Goal: Task Accomplishment & Management: Use online tool/utility

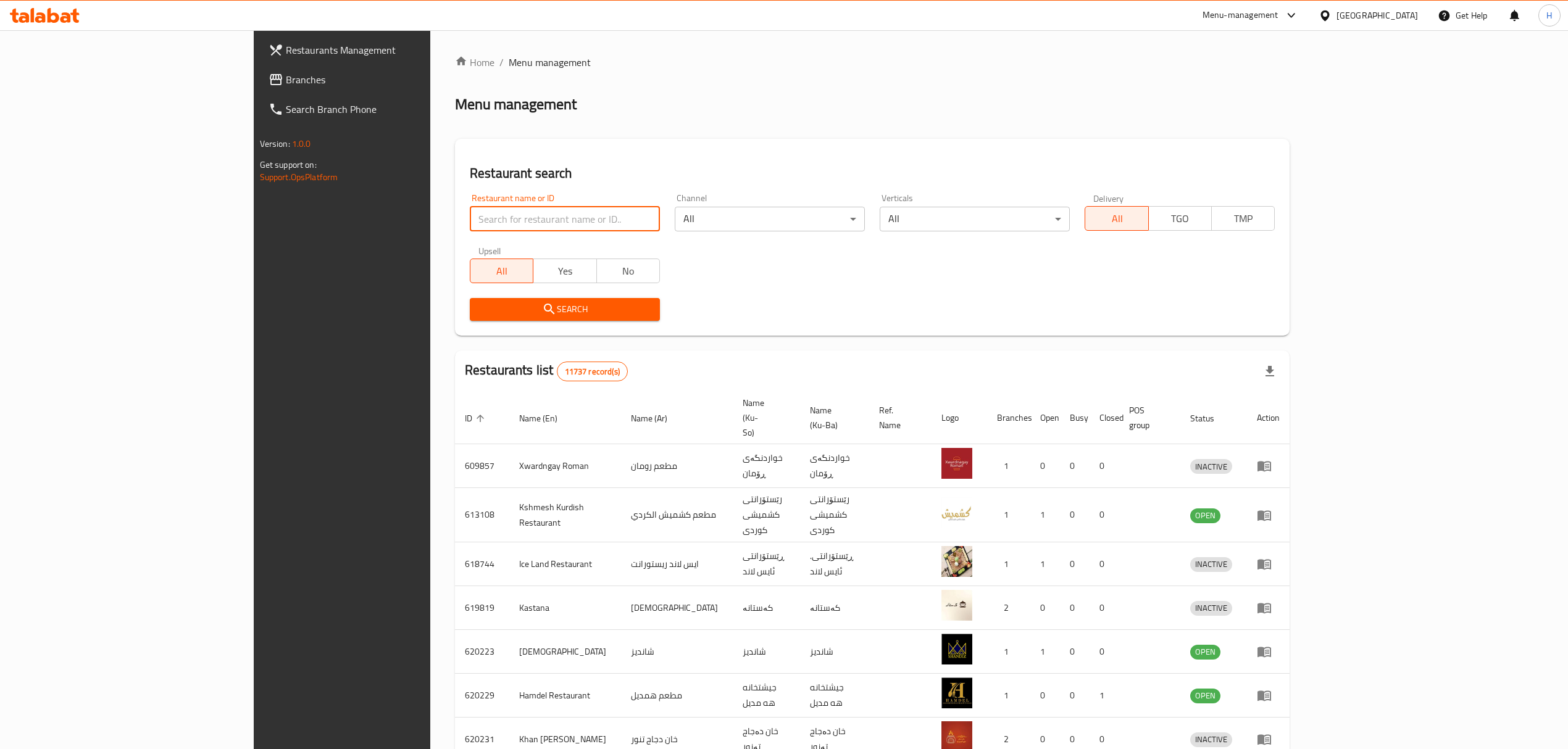
click at [470, 207] on input "search" at bounding box center [564, 219] width 190 height 25
type input "habahan"
click button "Search" at bounding box center [564, 309] width 190 height 23
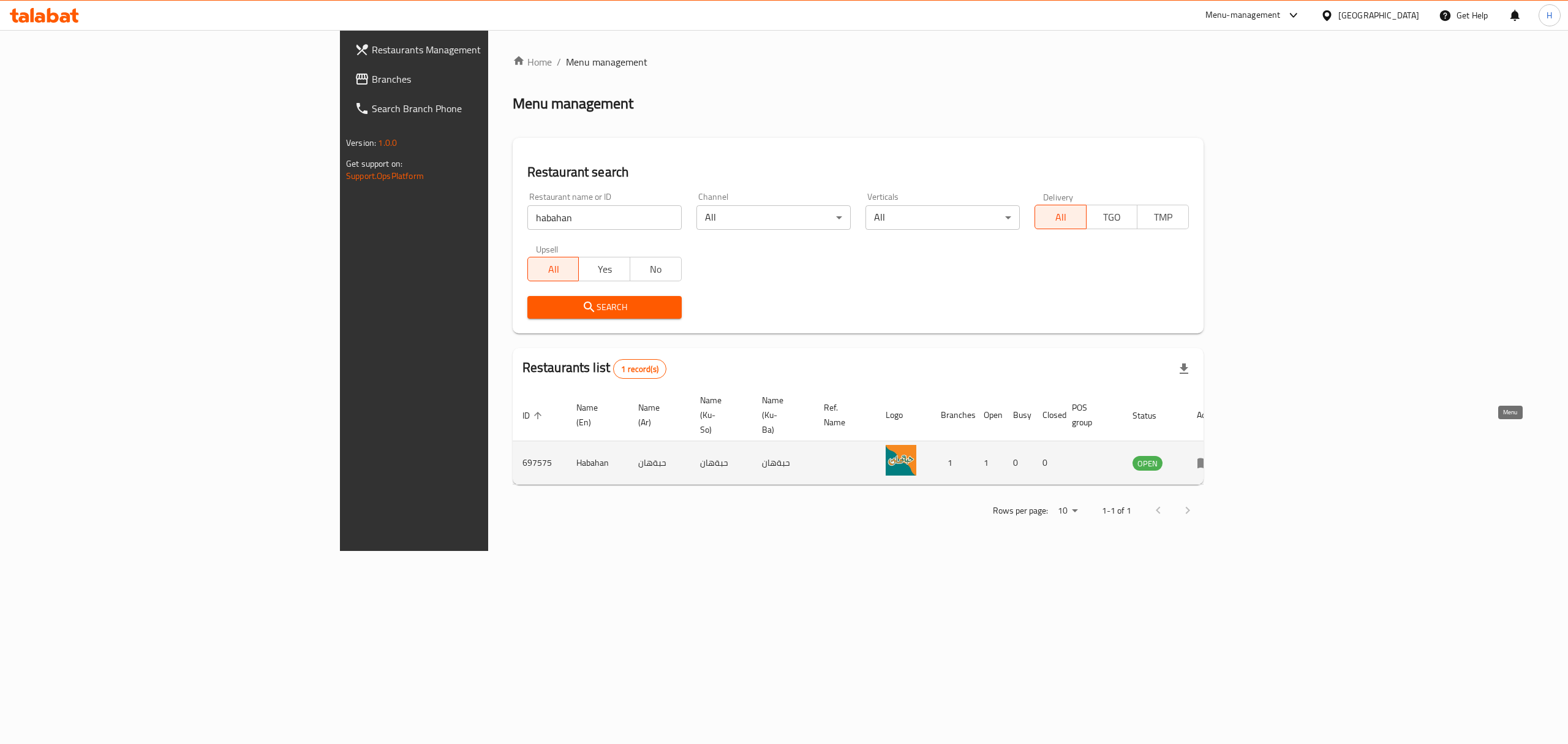
click at [1212, 456] on icon "enhanced table" at bounding box center [1204, 463] width 14 height 14
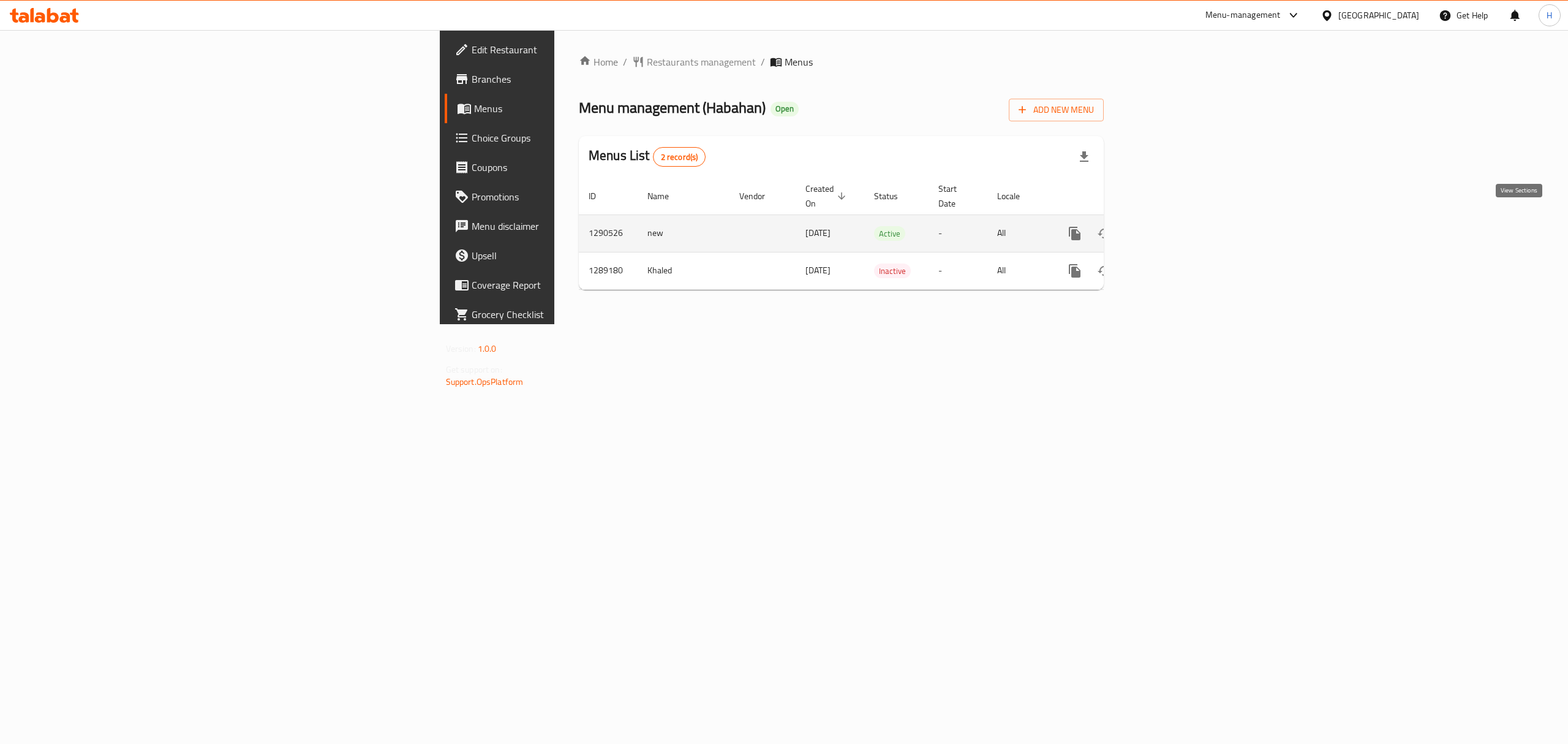
click at [1168, 228] on icon "enhanced table" at bounding box center [1163, 233] width 11 height 11
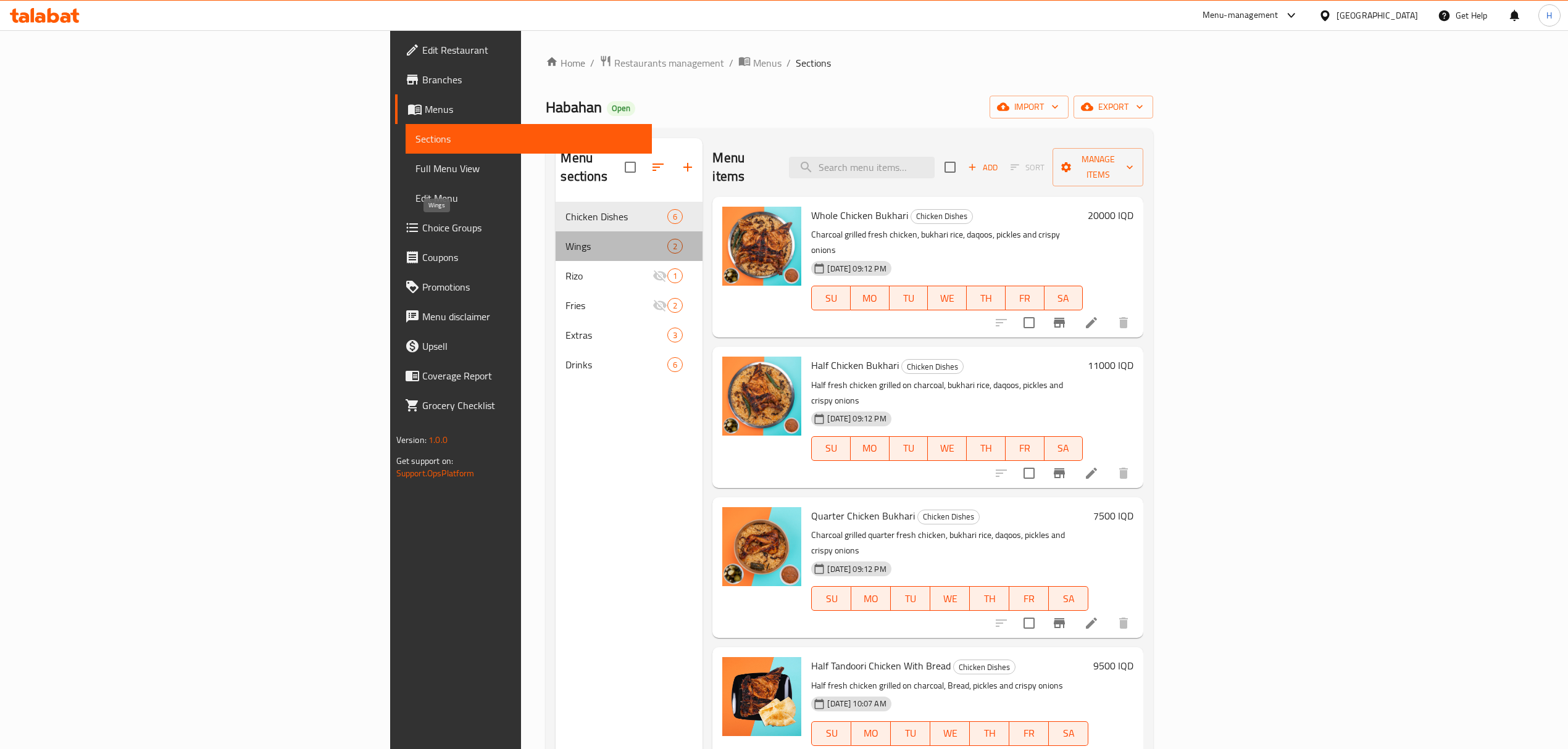
click at [565, 239] on span "Wings" at bounding box center [616, 246] width 102 height 15
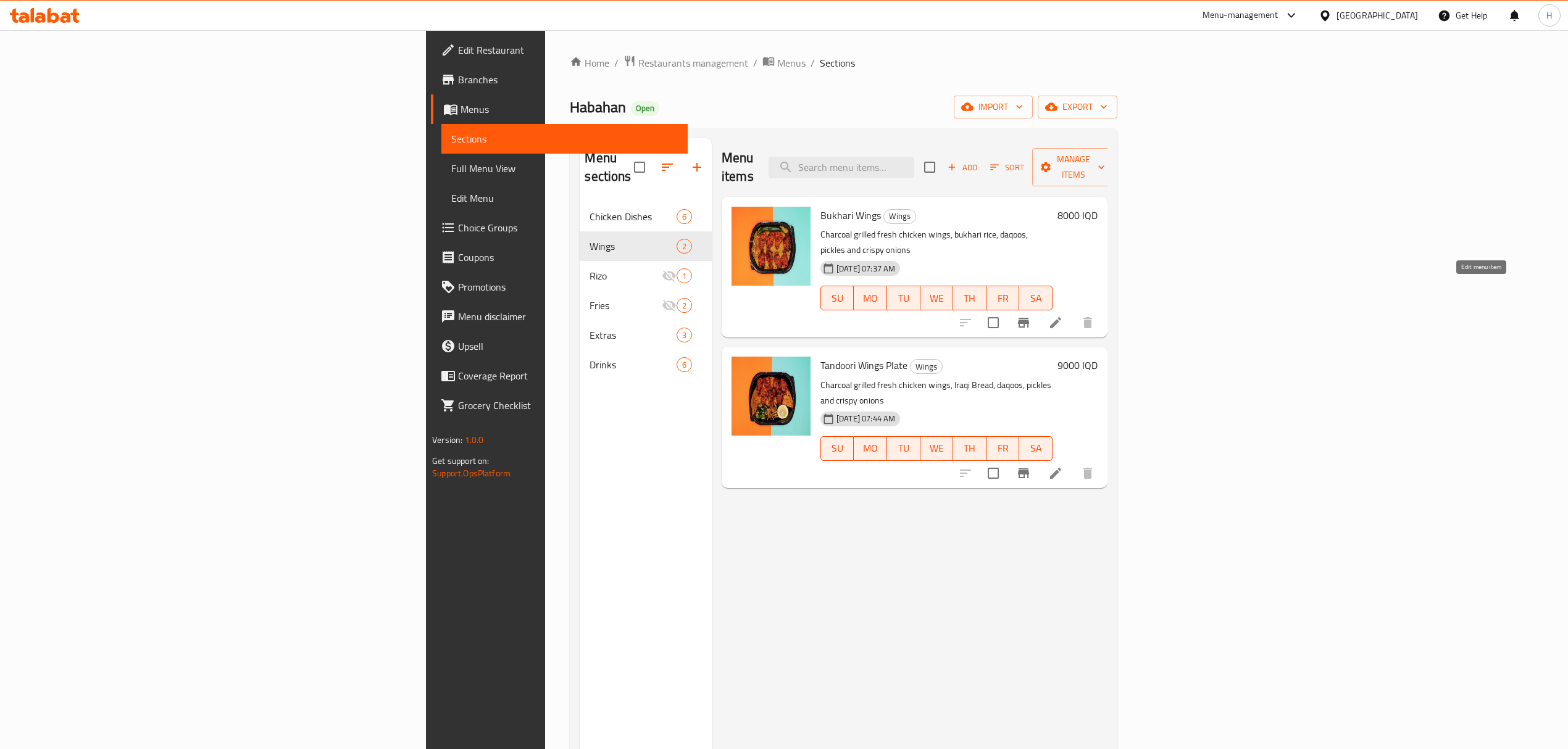
click at [1061, 317] on icon at bounding box center [1055, 322] width 11 height 11
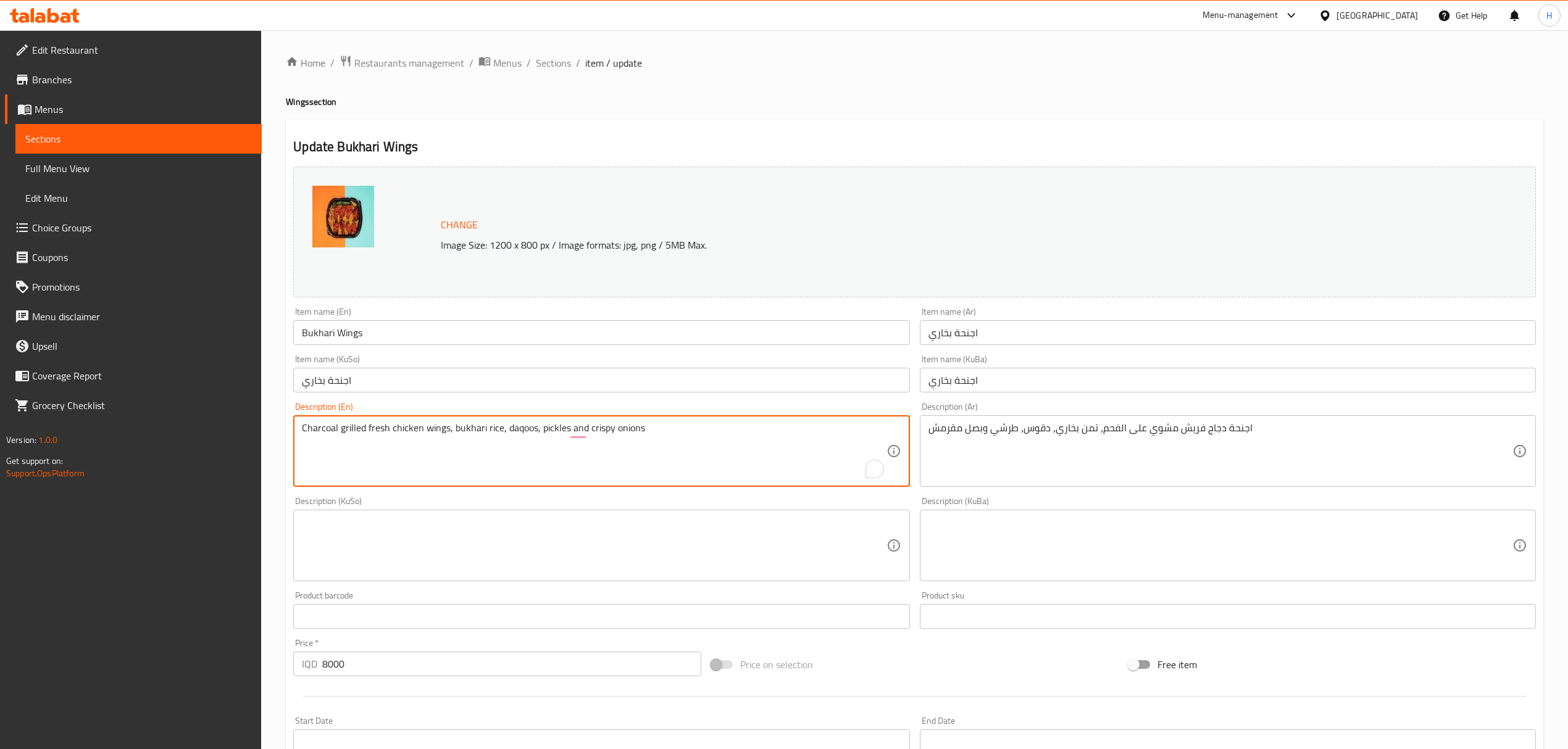
click at [566, 159] on div "Update Bukhari Wings Change Image Size: 1200 x 800 px / Image formats: jpg, png…" at bounding box center [914, 558] width 1258 height 878
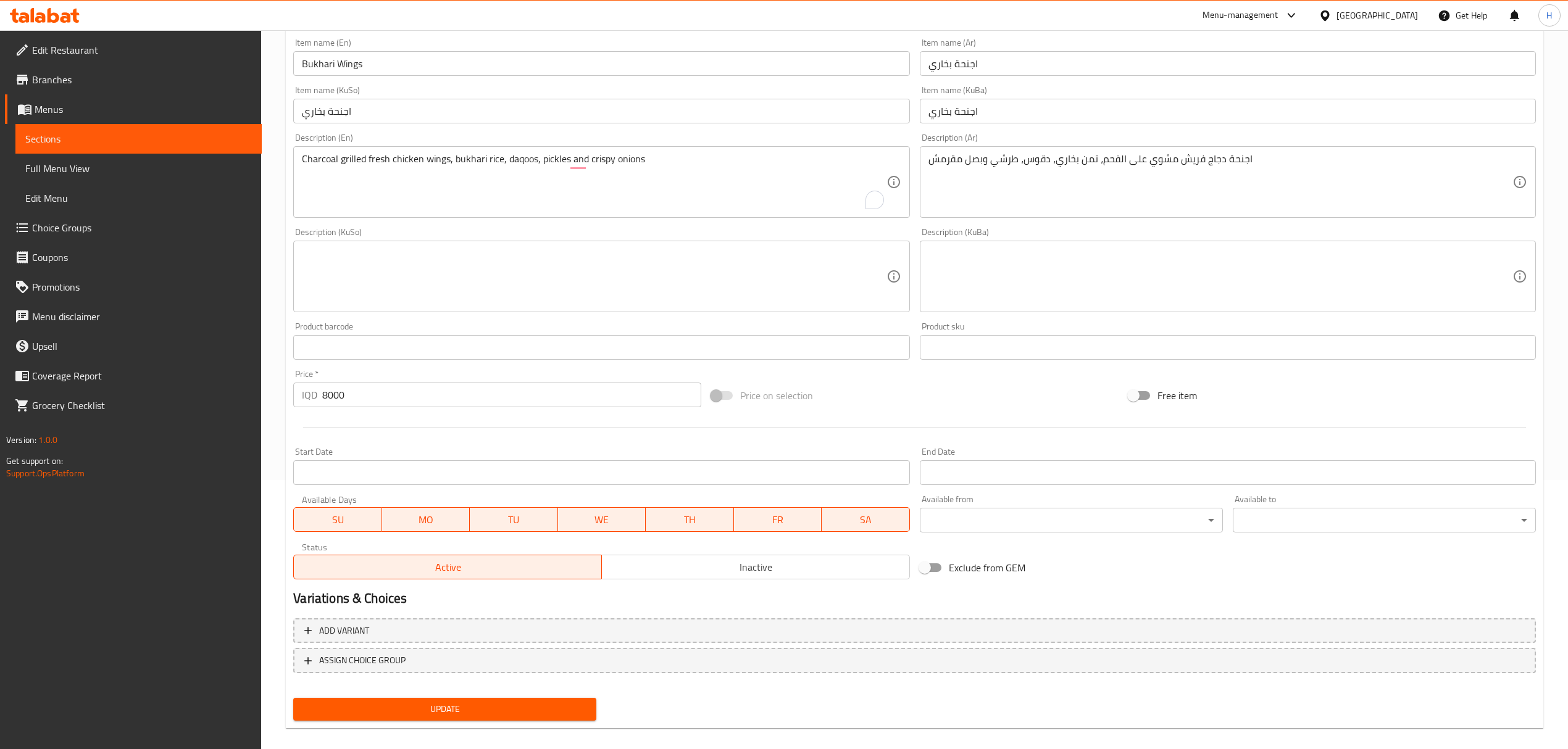
scroll to position [282, 0]
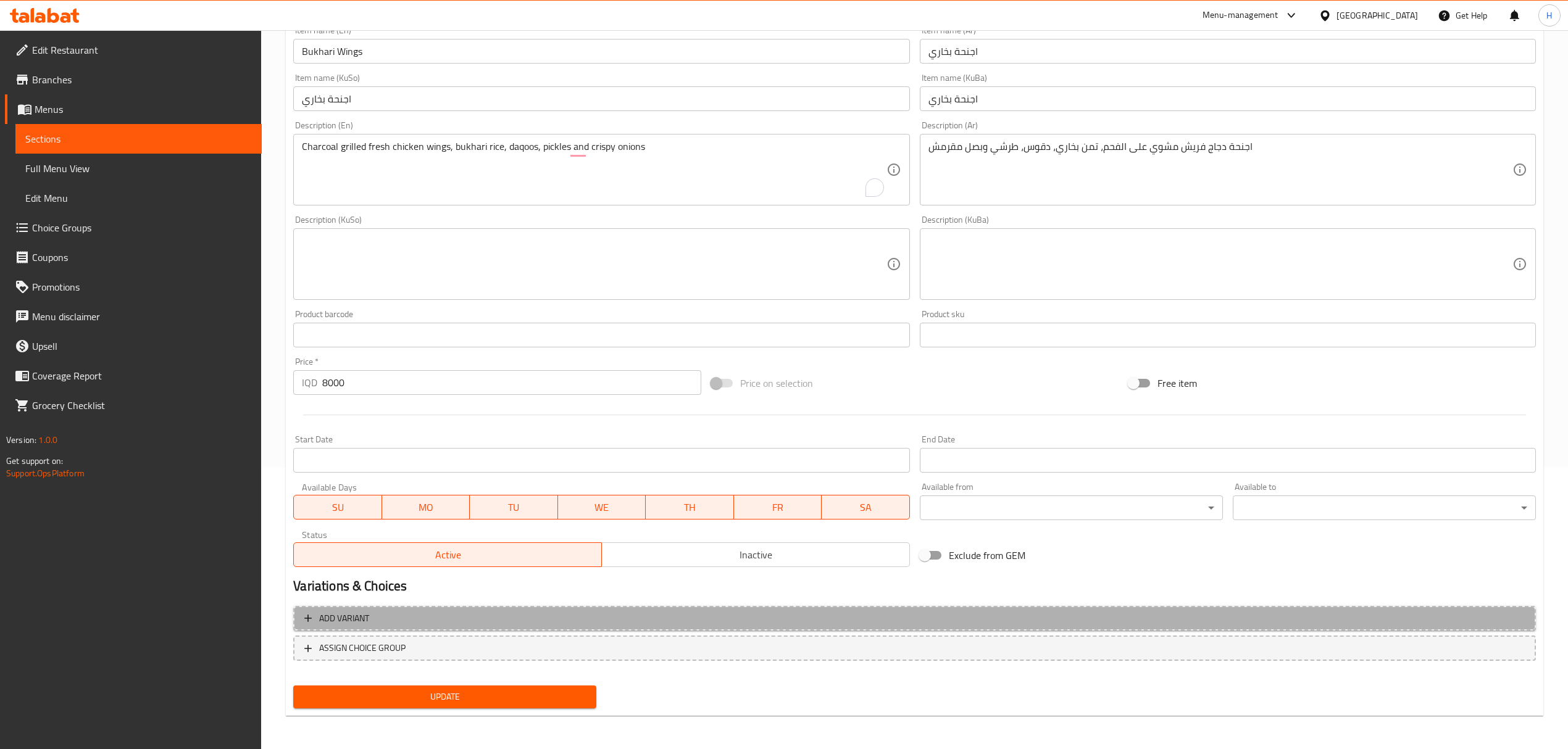
click at [394, 620] on span "Add variant" at bounding box center [915, 618] width 1221 height 15
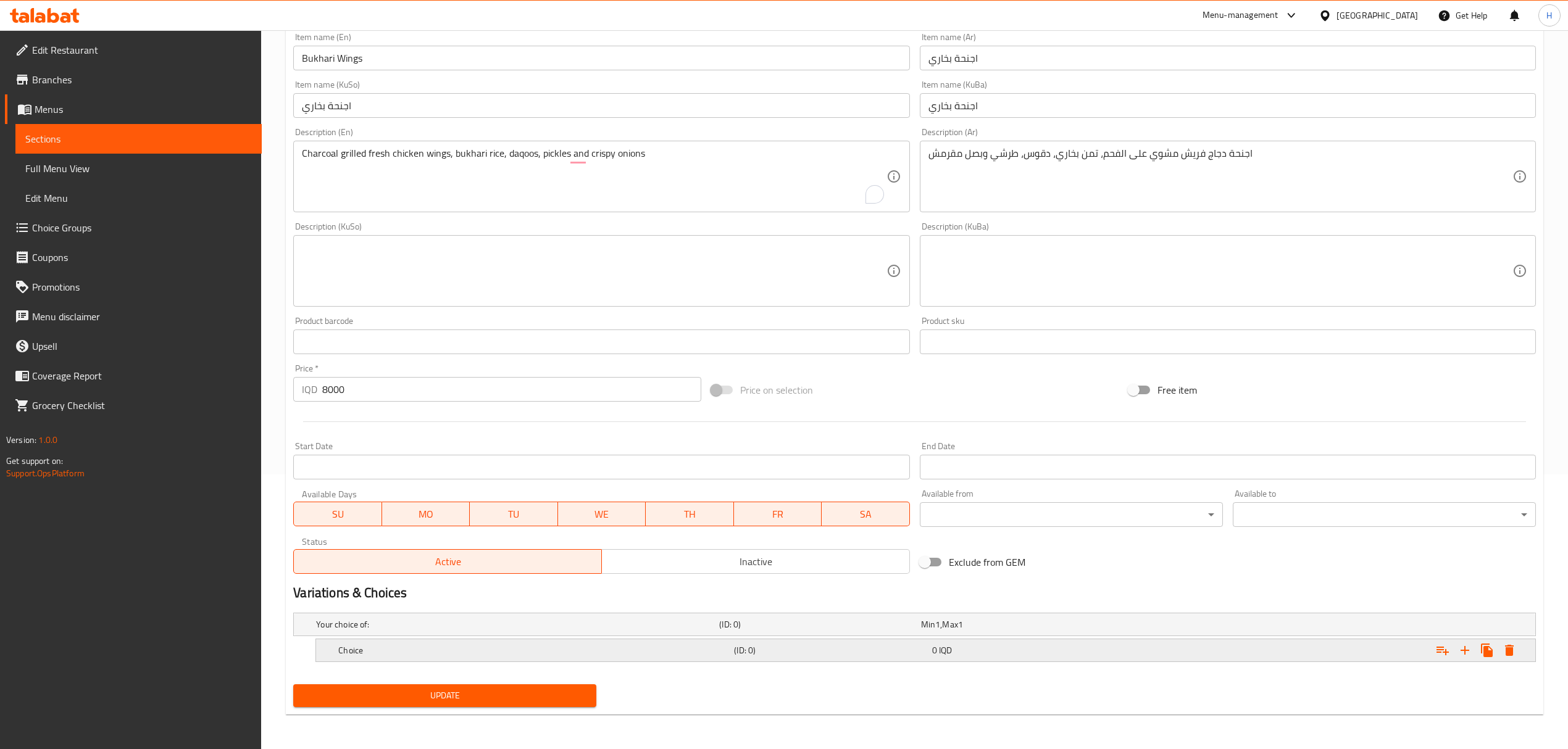
click at [532, 643] on div "Choice" at bounding box center [533, 651] width 395 height 17
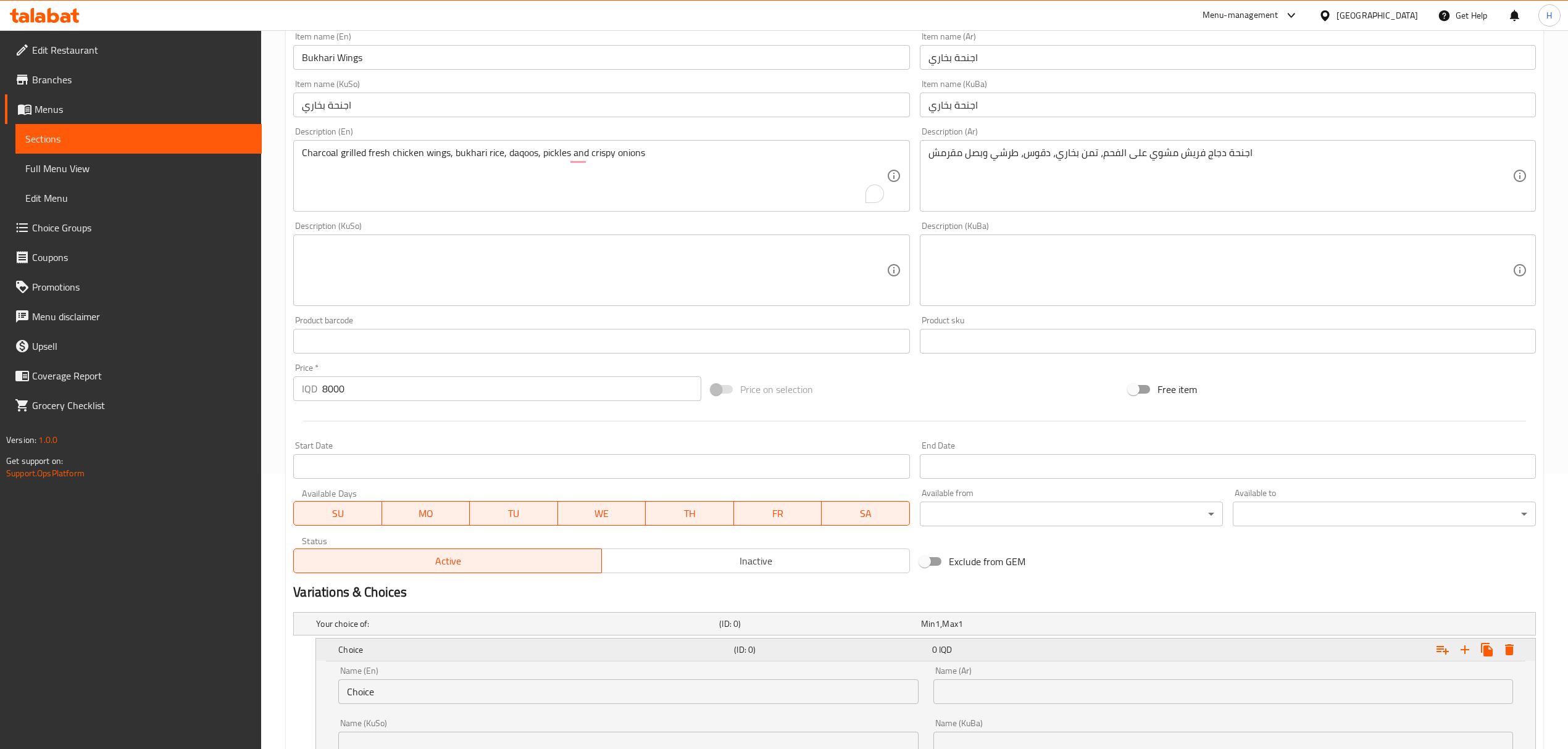
scroll to position [433, 0]
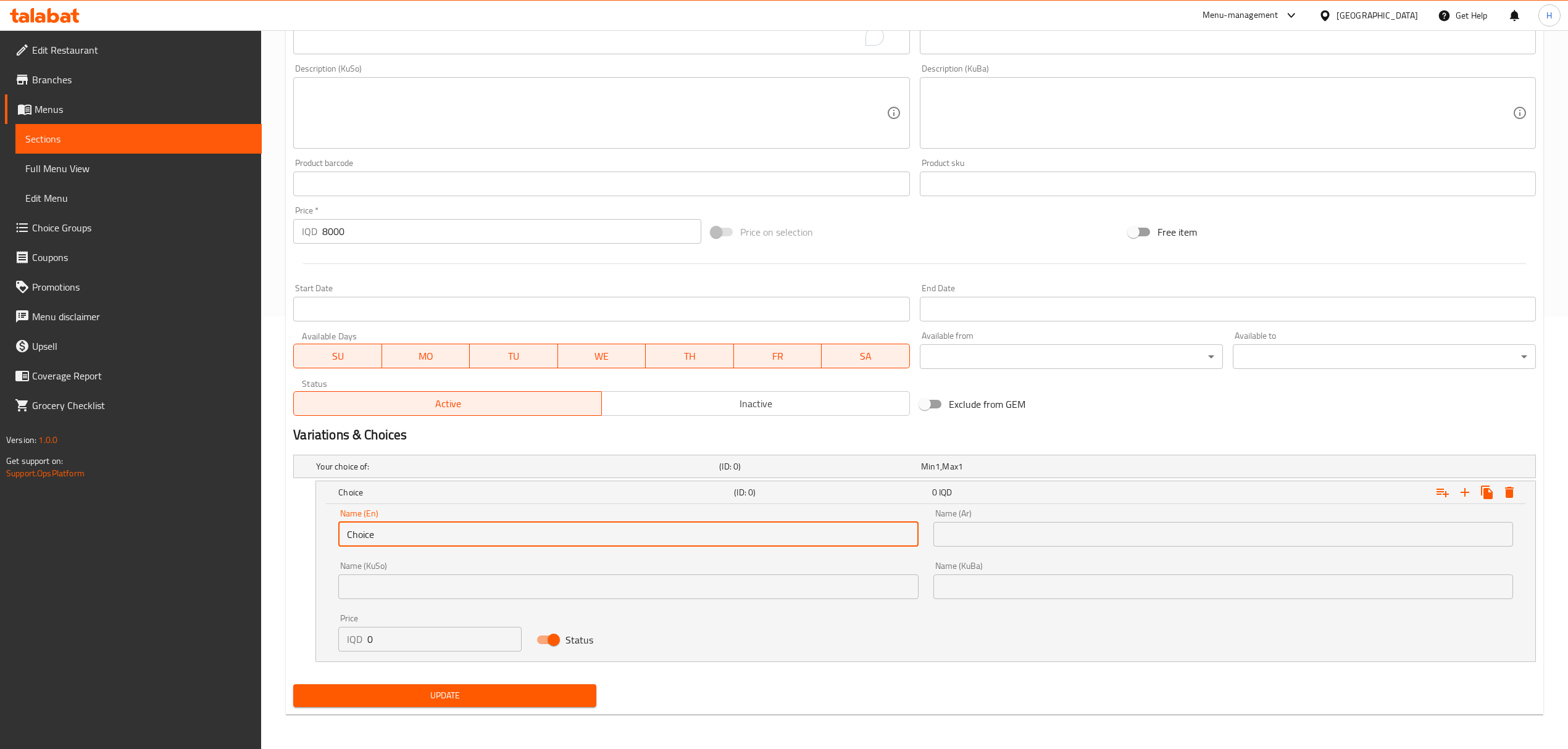
click at [382, 531] on input "Choice" at bounding box center [629, 534] width 580 height 25
type input "5 Wings"
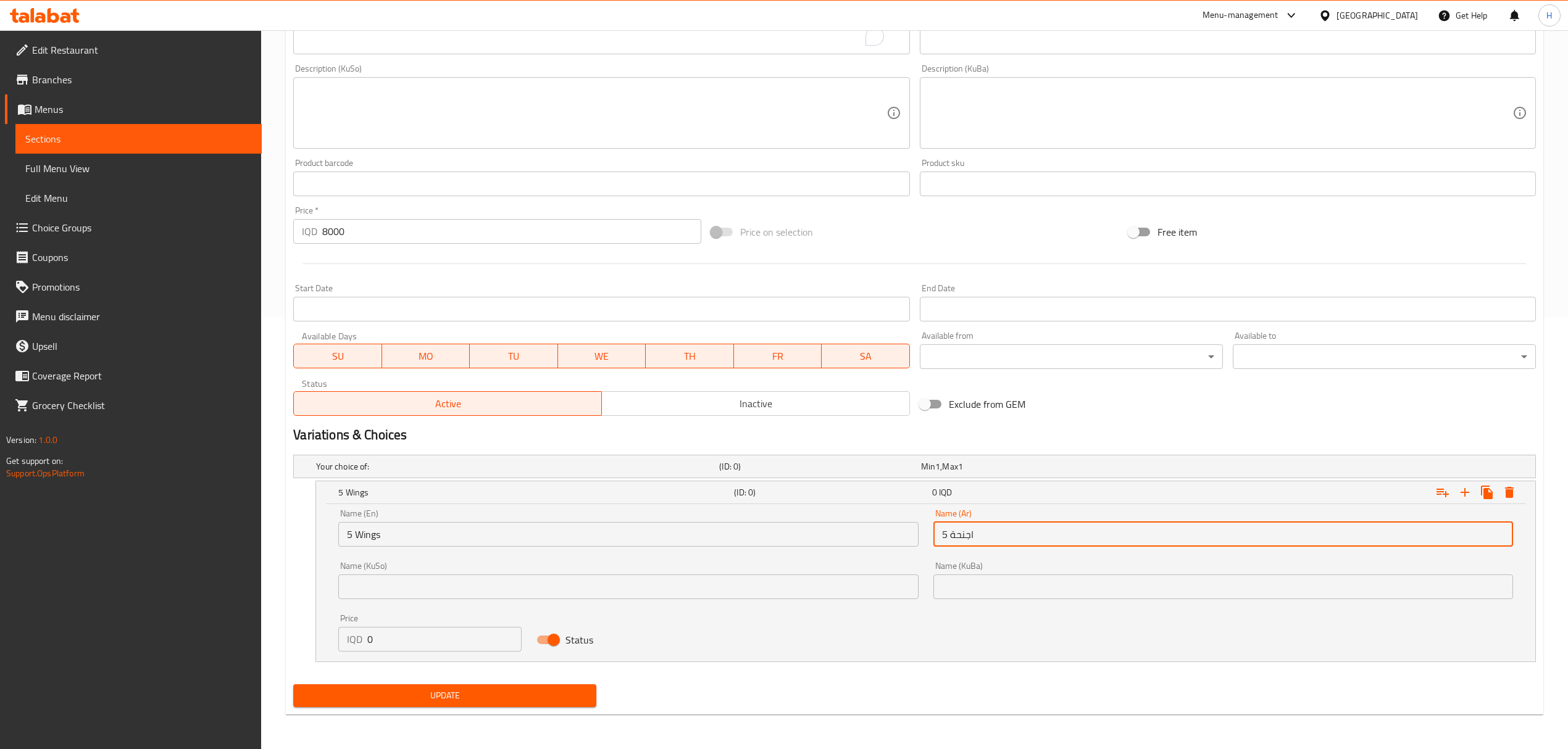
type input "5 اجنحة"
click at [492, 694] on span "Update" at bounding box center [444, 695] width 283 height 15
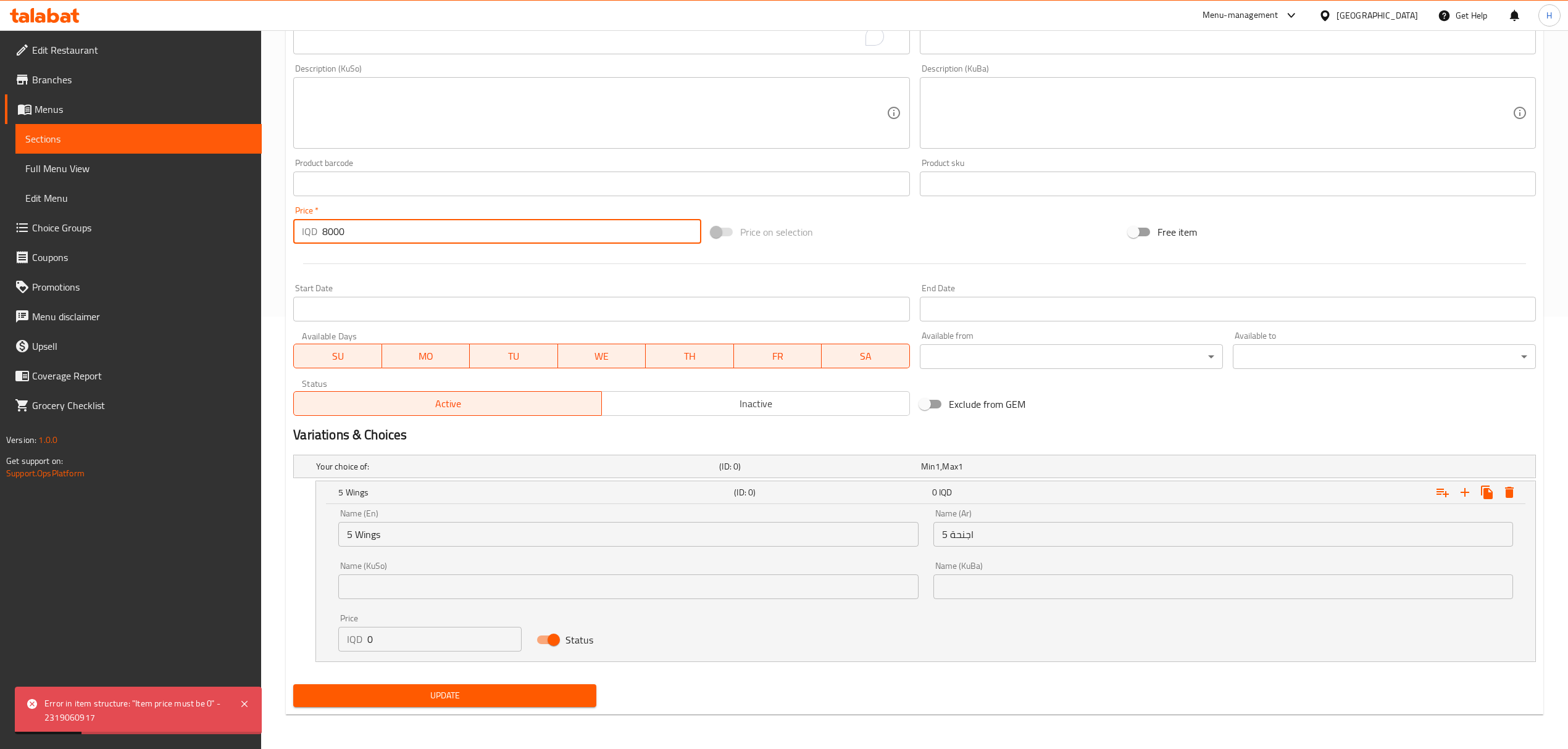
click at [379, 228] on input "8000" at bounding box center [511, 231] width 379 height 25
click at [405, 638] on input "0" at bounding box center [444, 639] width 154 height 25
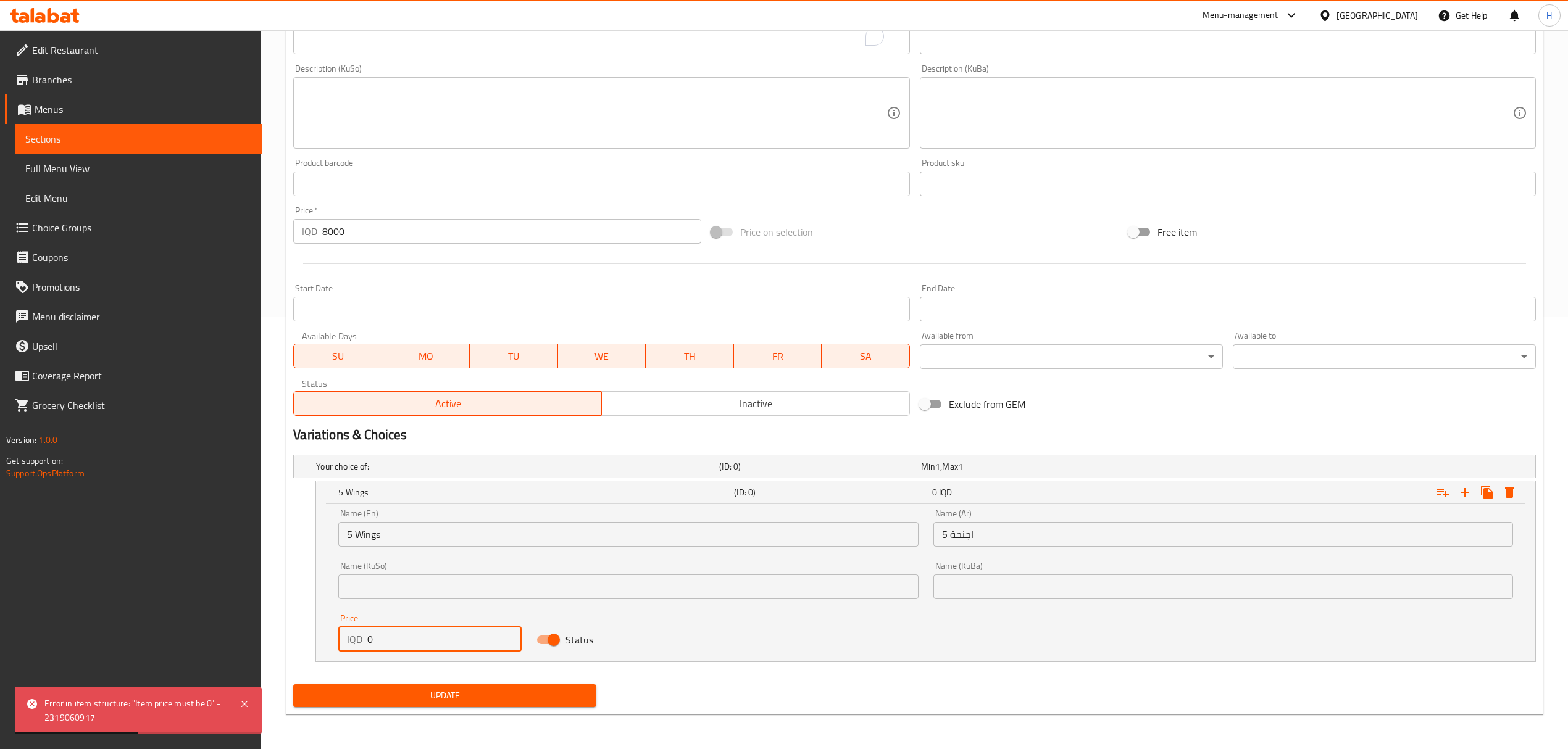
click at [369, 223] on input "8000" at bounding box center [511, 231] width 379 height 25
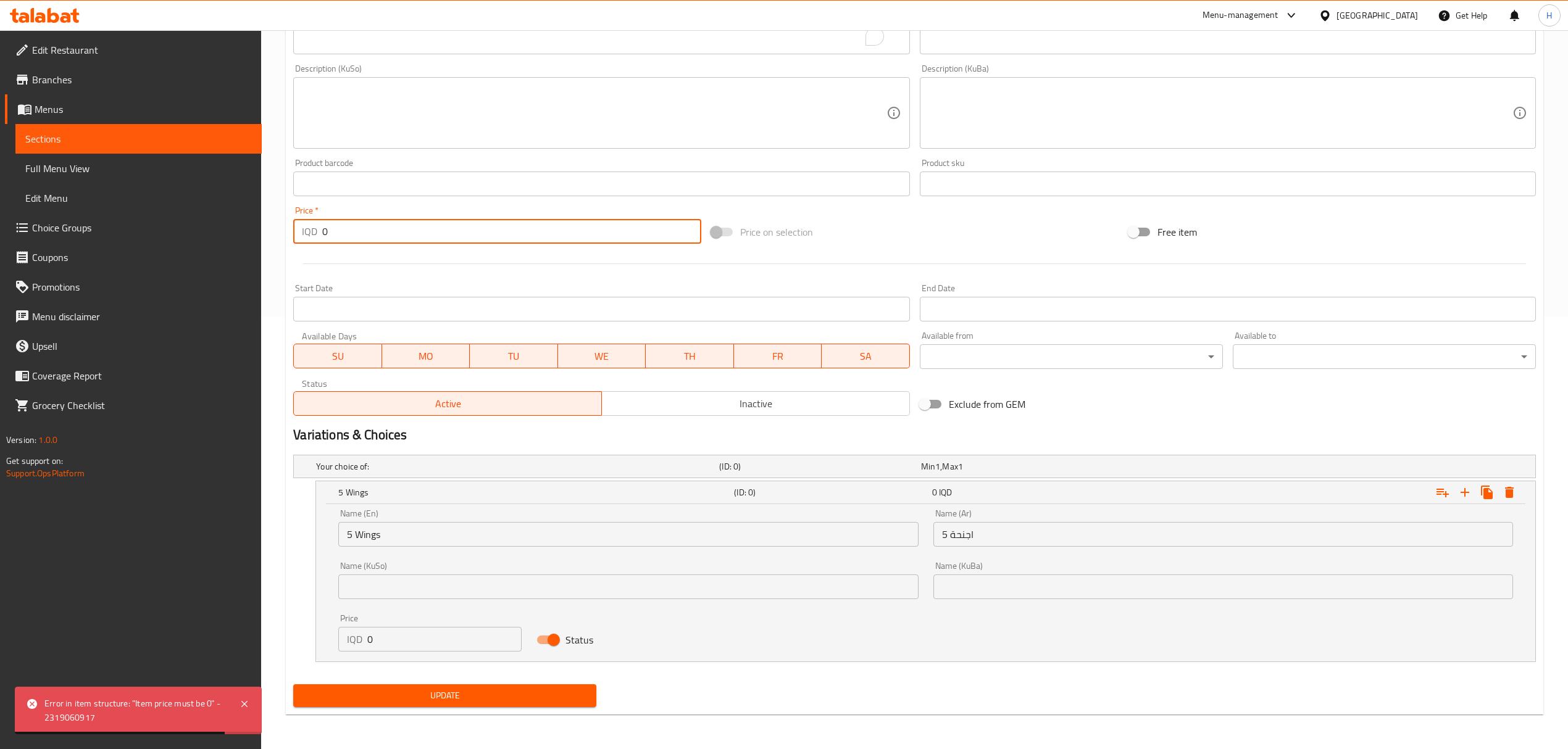
type input "0"
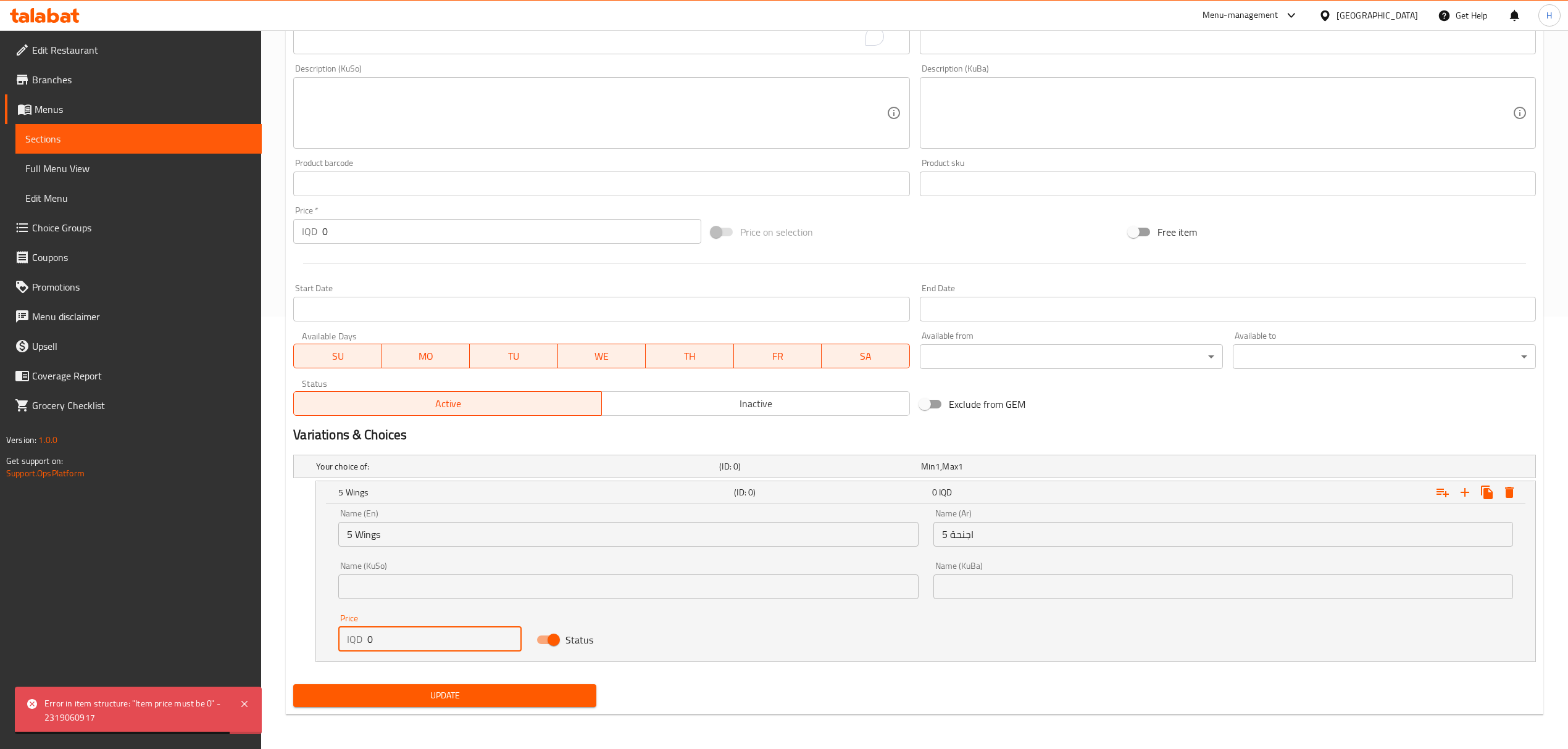
click at [403, 630] on input "0" at bounding box center [444, 639] width 154 height 25
paste input "800"
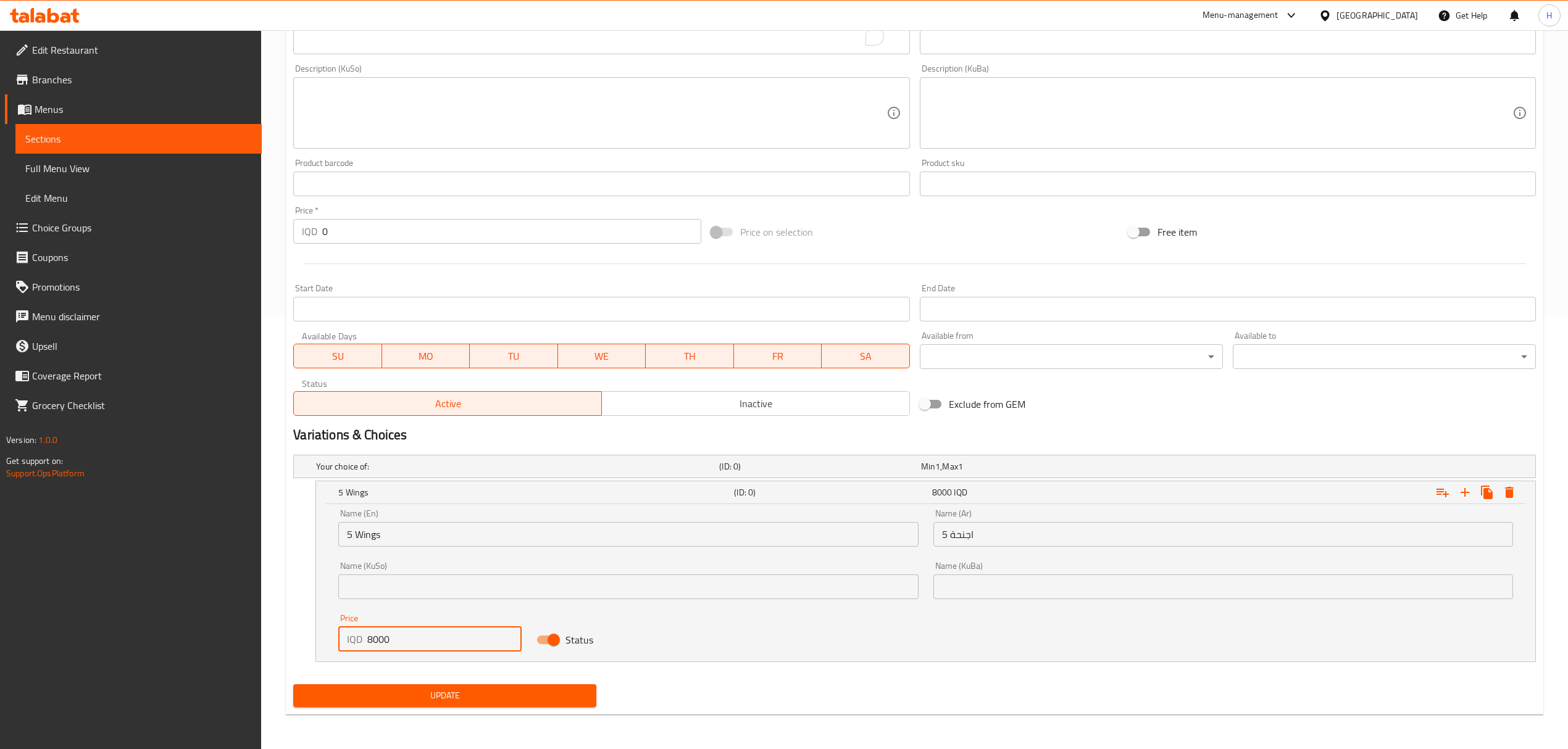
type input "8000"
click at [418, 691] on span "Update" at bounding box center [444, 695] width 283 height 15
click at [419, 532] on input "5 Wings" at bounding box center [629, 534] width 580 height 25
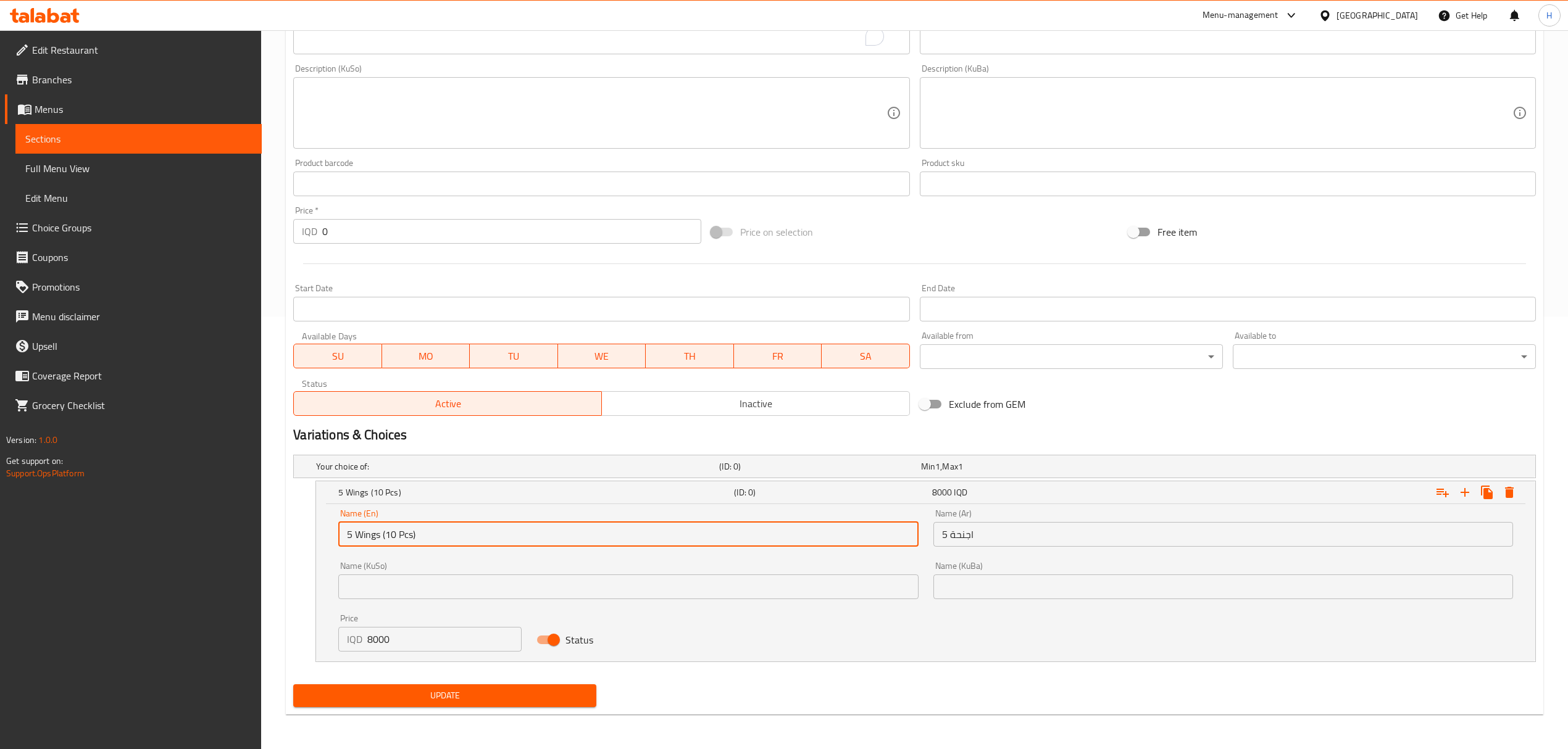
type input "5 Wings (10 Pcs)"
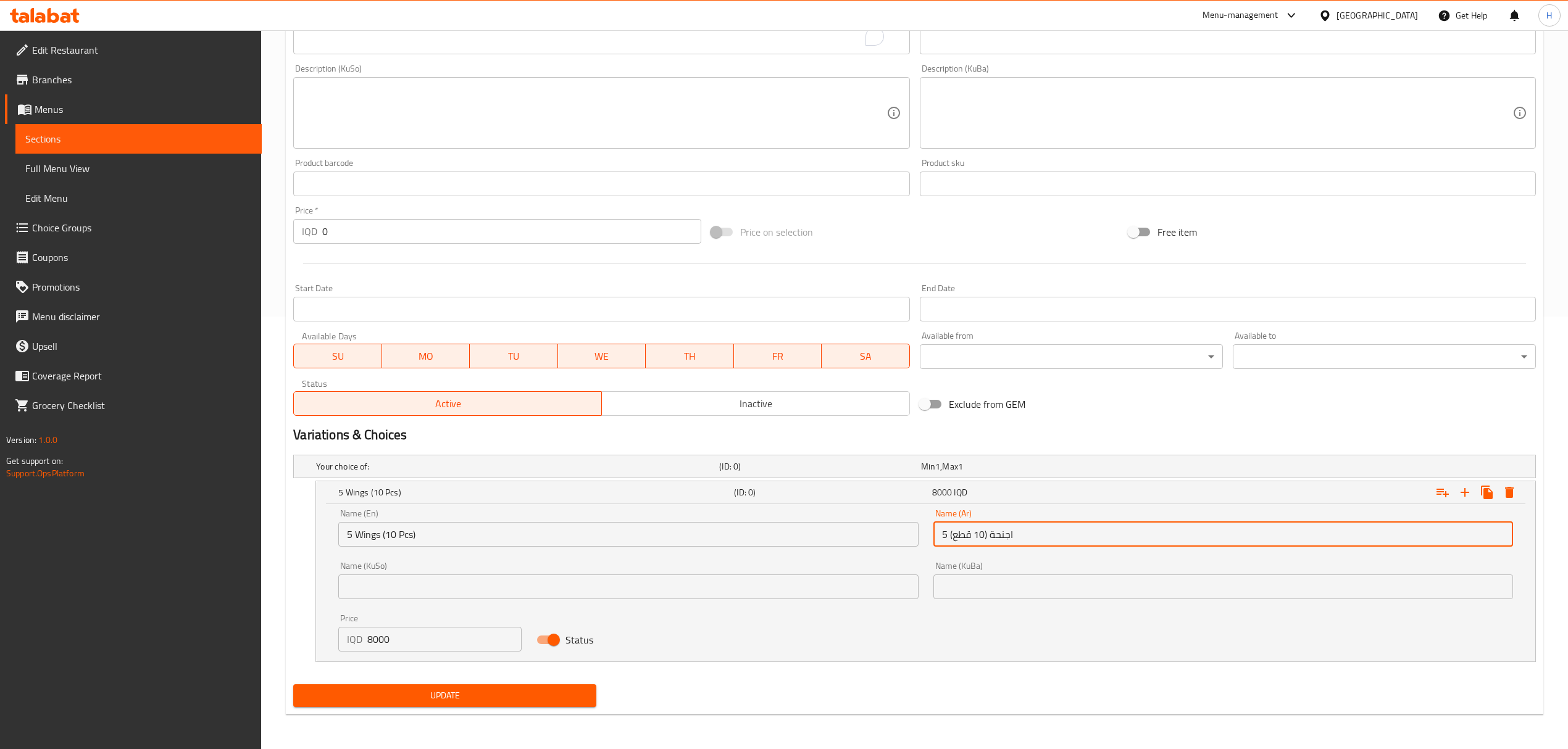
type input "5 اجنحة (10 قطع)"
click at [453, 697] on span "Update" at bounding box center [444, 695] width 283 height 15
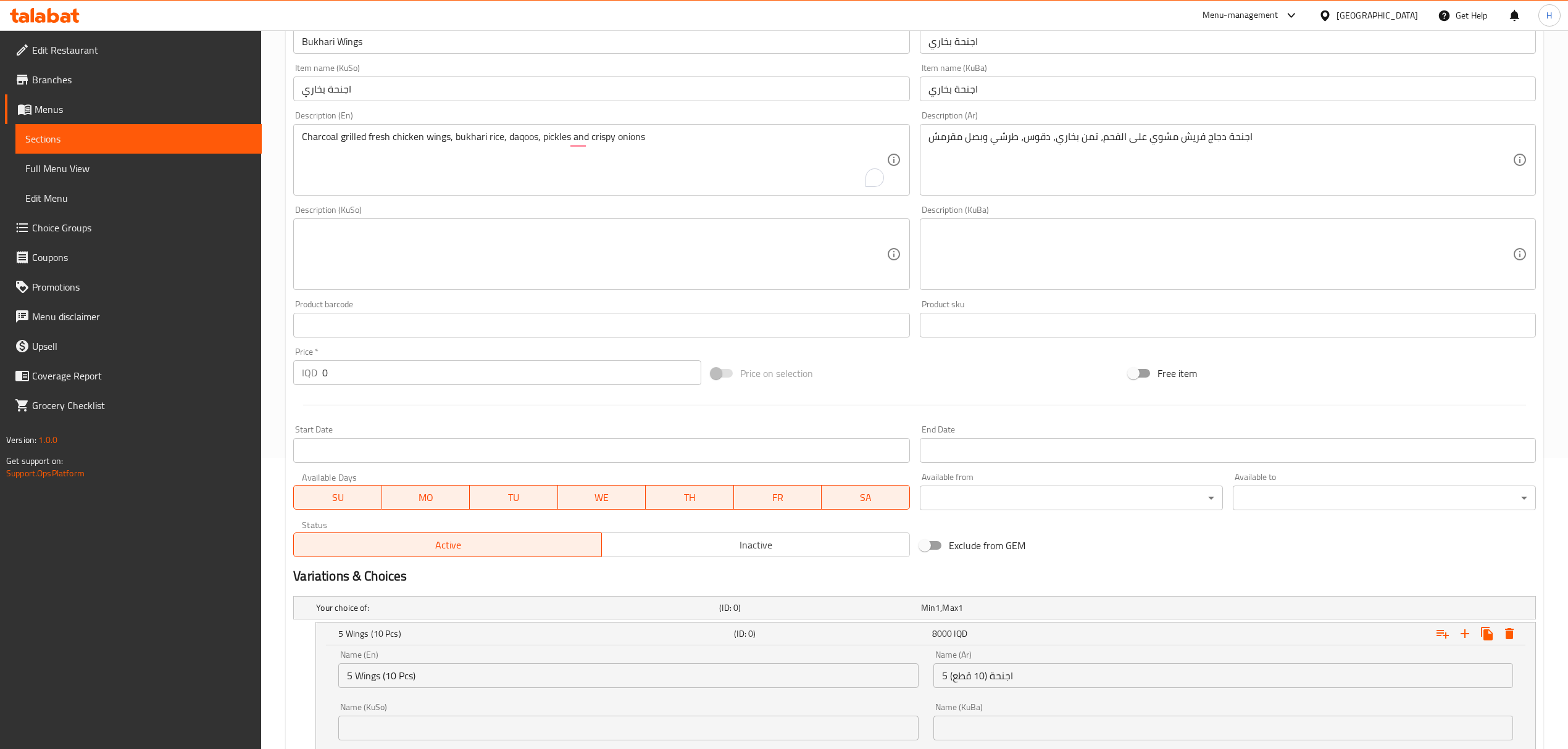
scroll to position [411, 0]
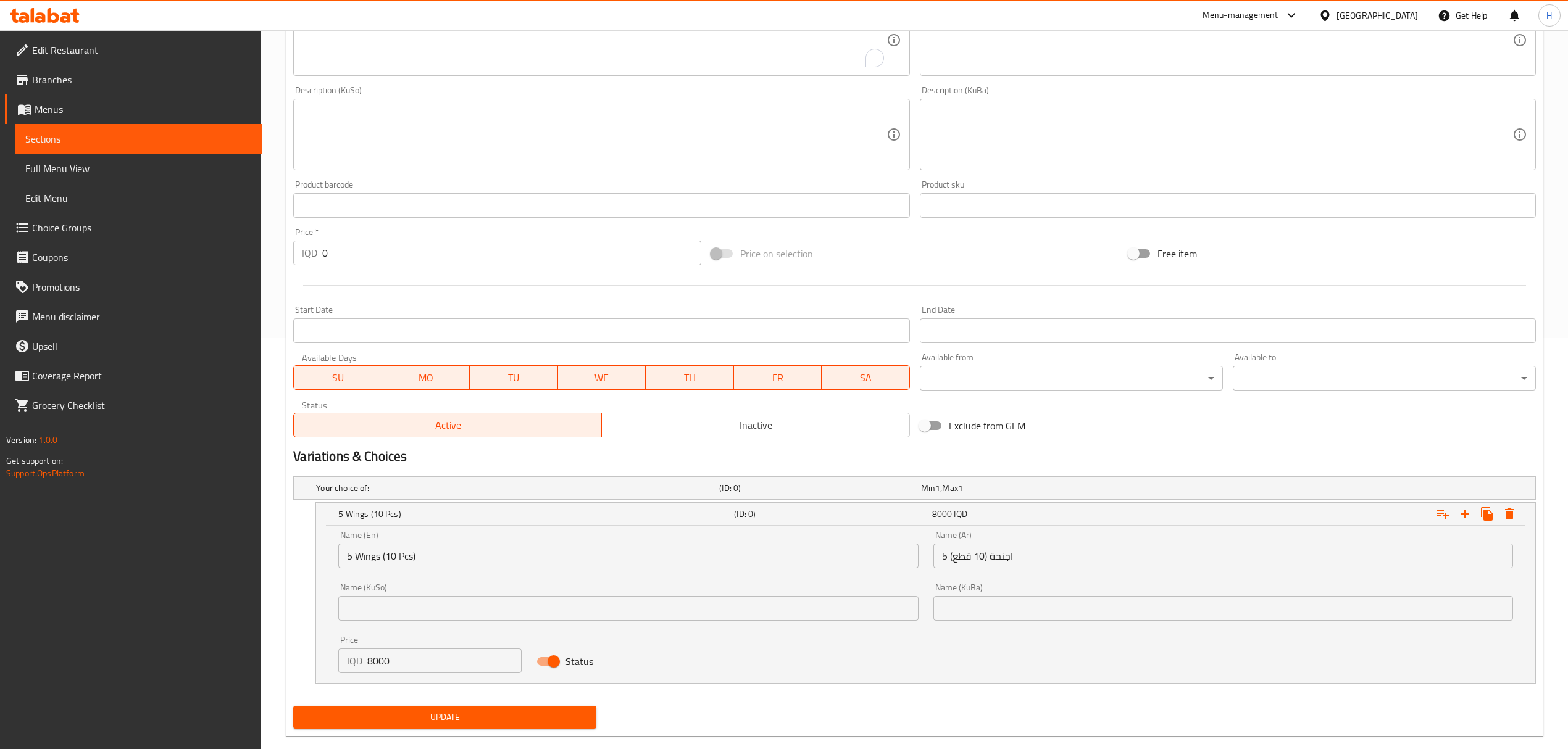
click at [480, 552] on input "5 Wings (10 Pcs)" at bounding box center [629, 556] width 580 height 25
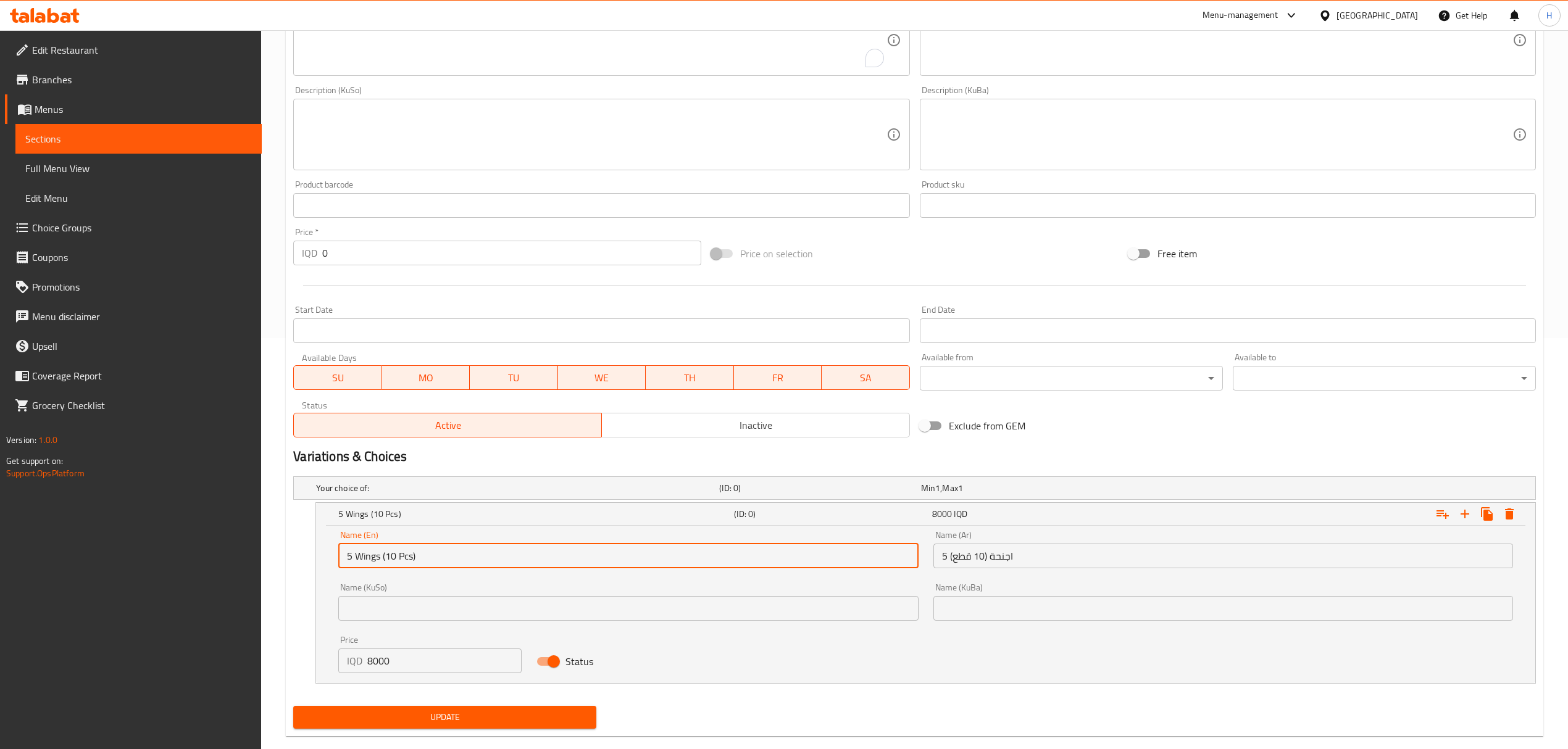
click at [970, 549] on input "5 اجنحة (10 قطع)" at bounding box center [1224, 556] width 580 height 25
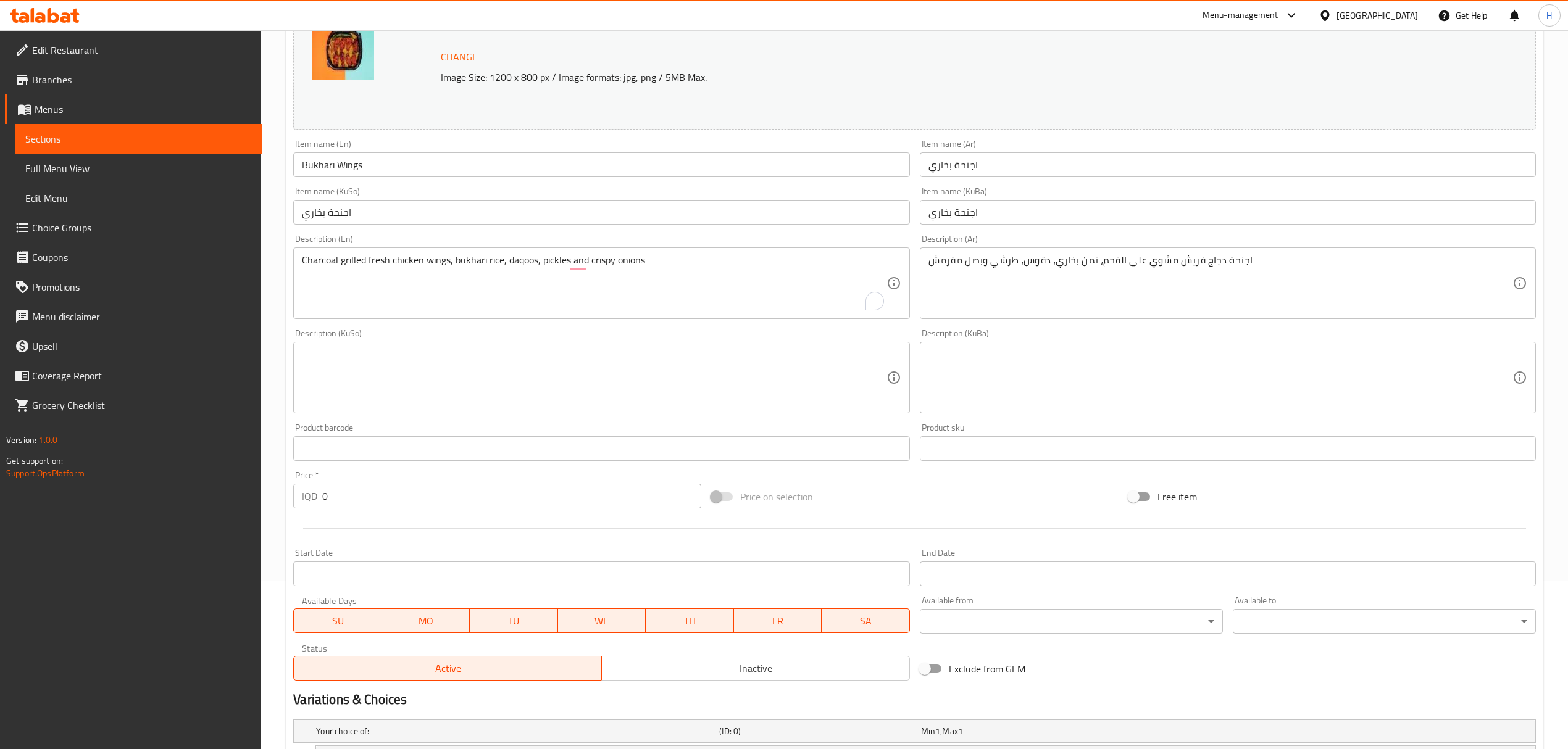
scroll to position [0, 0]
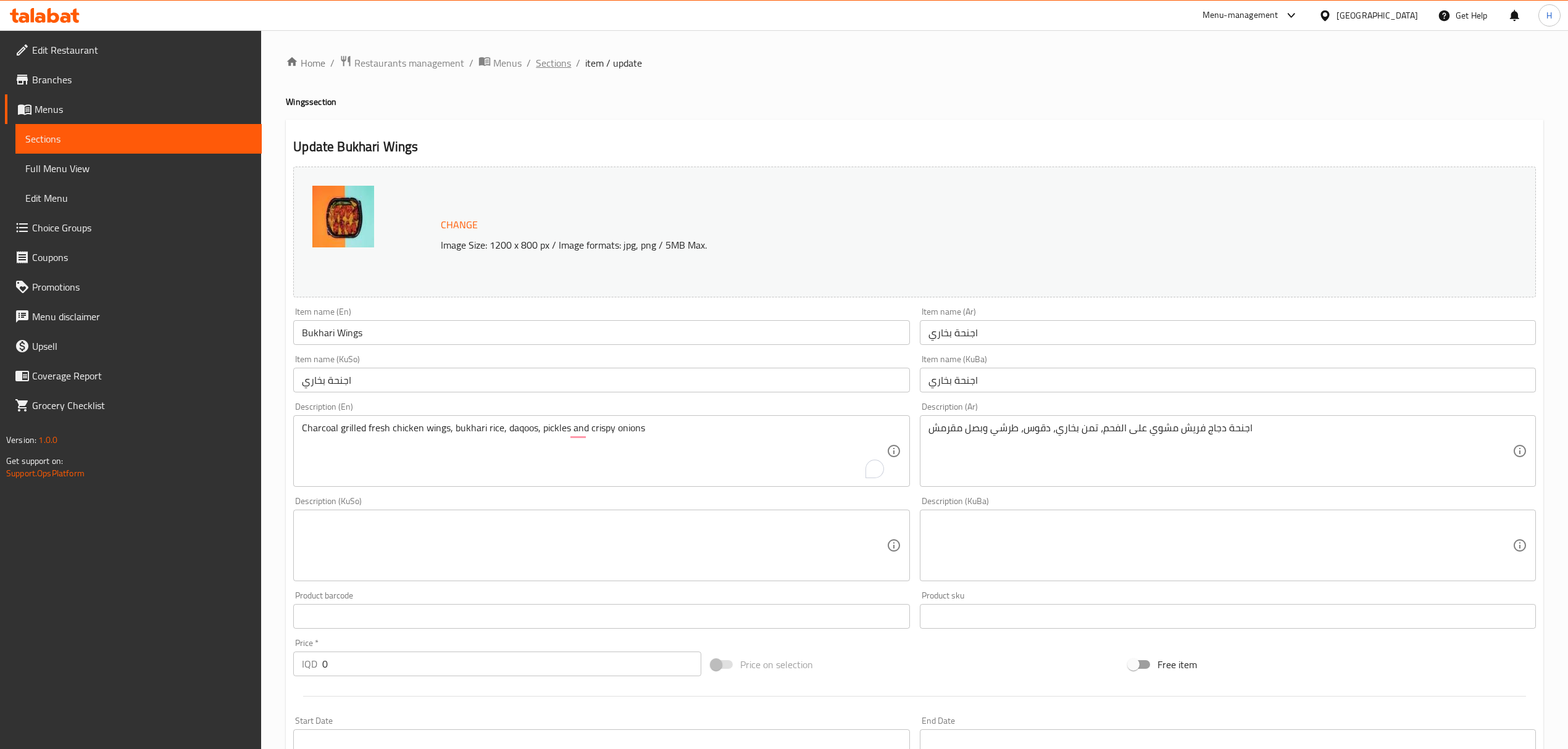
click at [562, 62] on span "Sections" at bounding box center [553, 63] width 35 height 15
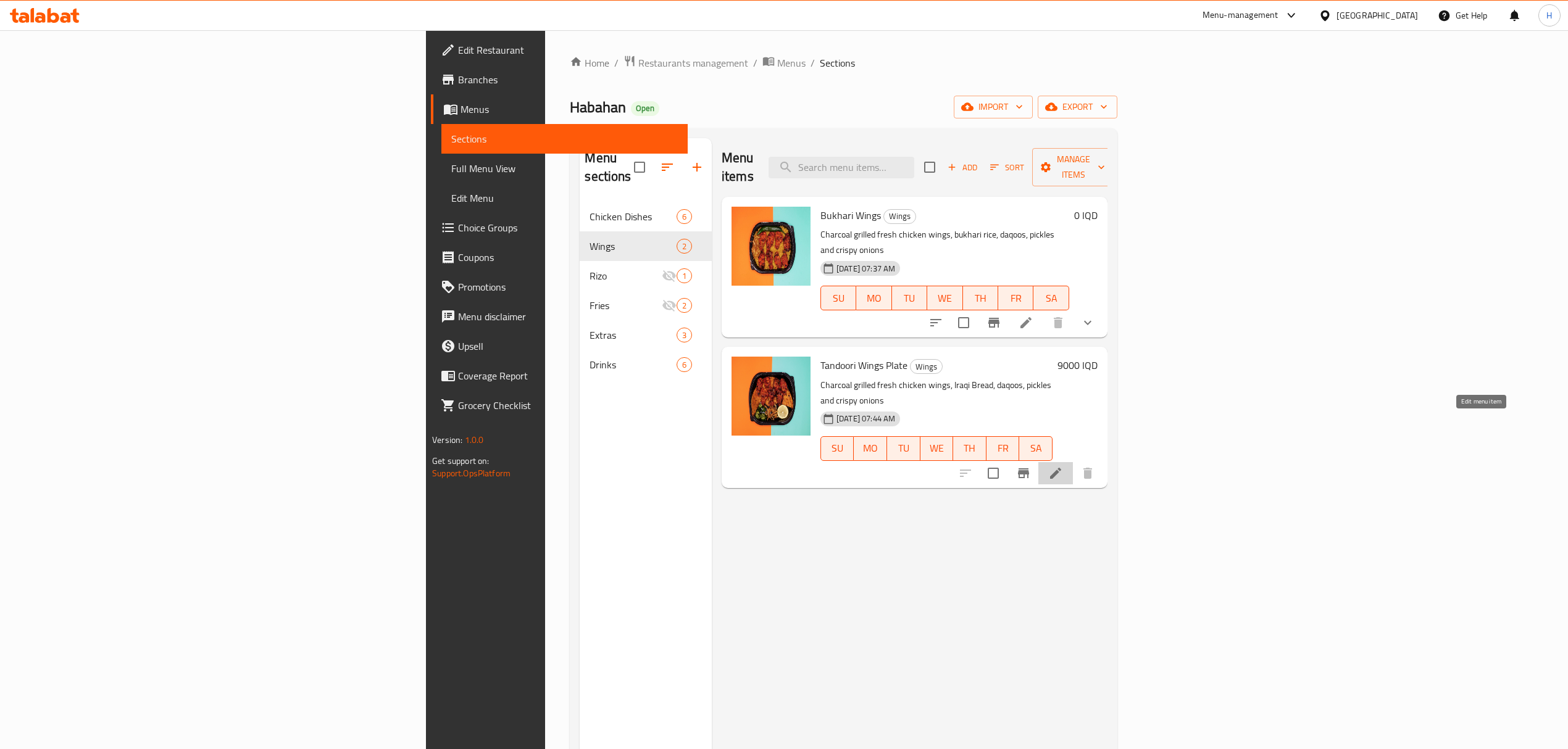
click at [1063, 466] on icon at bounding box center [1055, 473] width 15 height 15
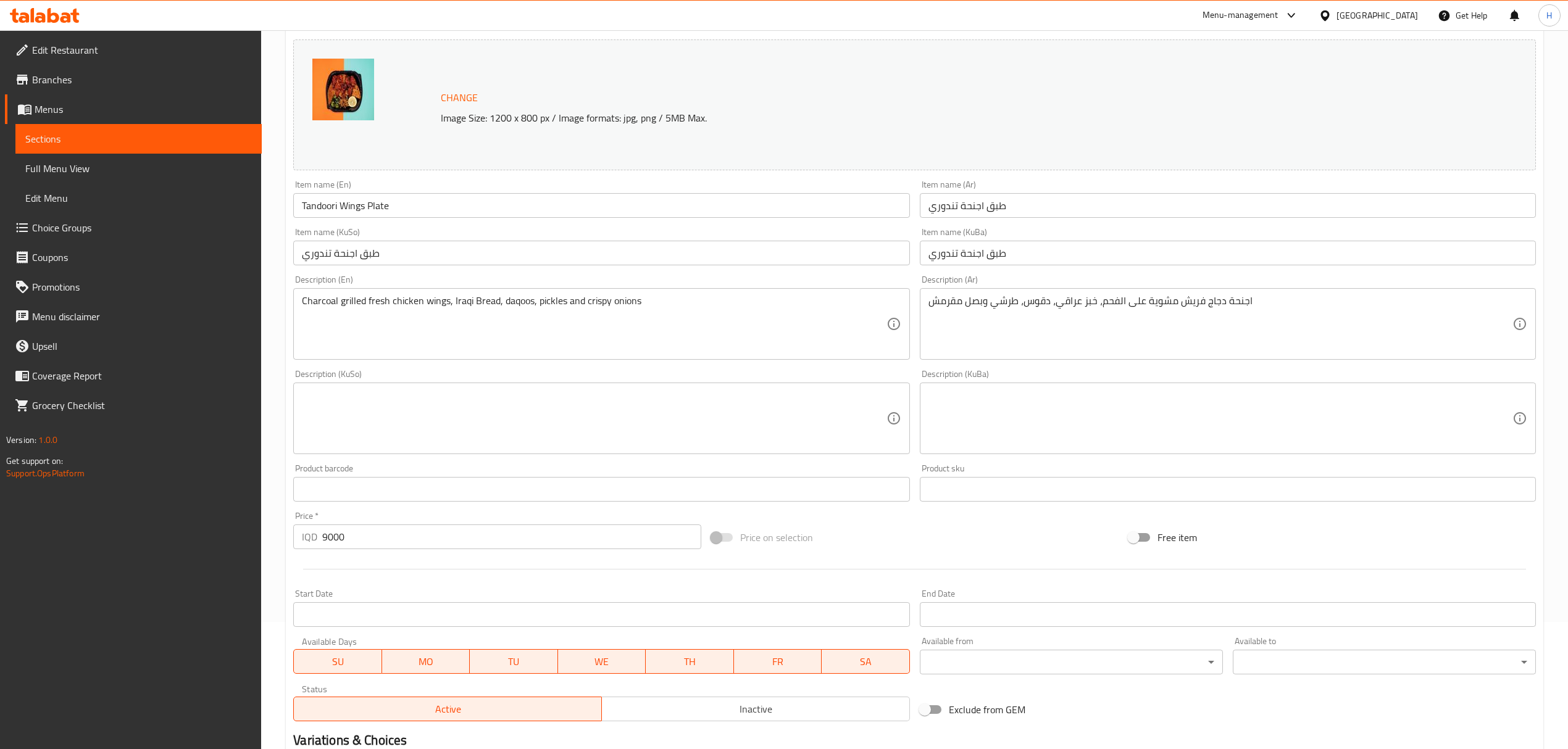
scroll to position [247, 0]
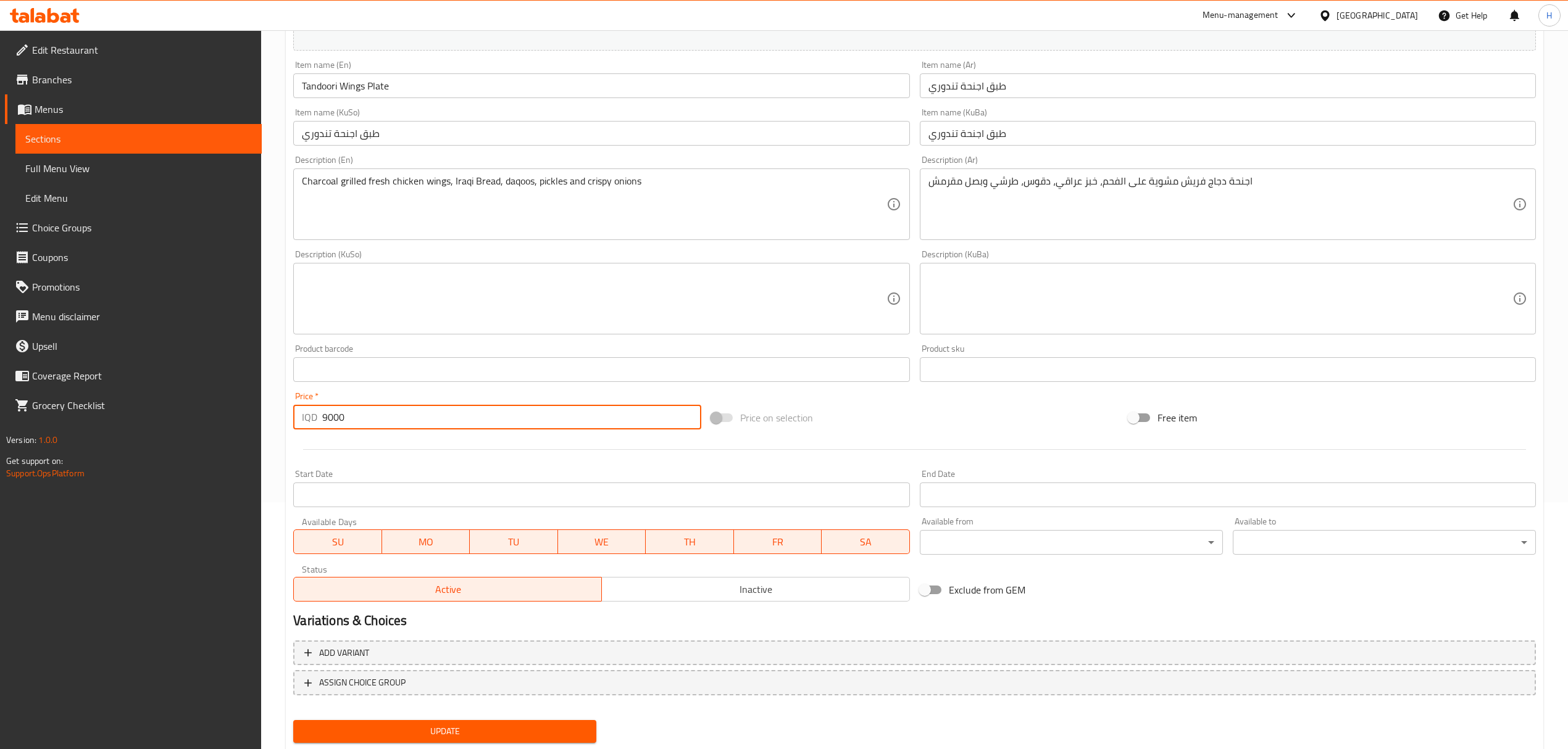
click at [375, 429] on input "9000" at bounding box center [511, 417] width 379 height 25
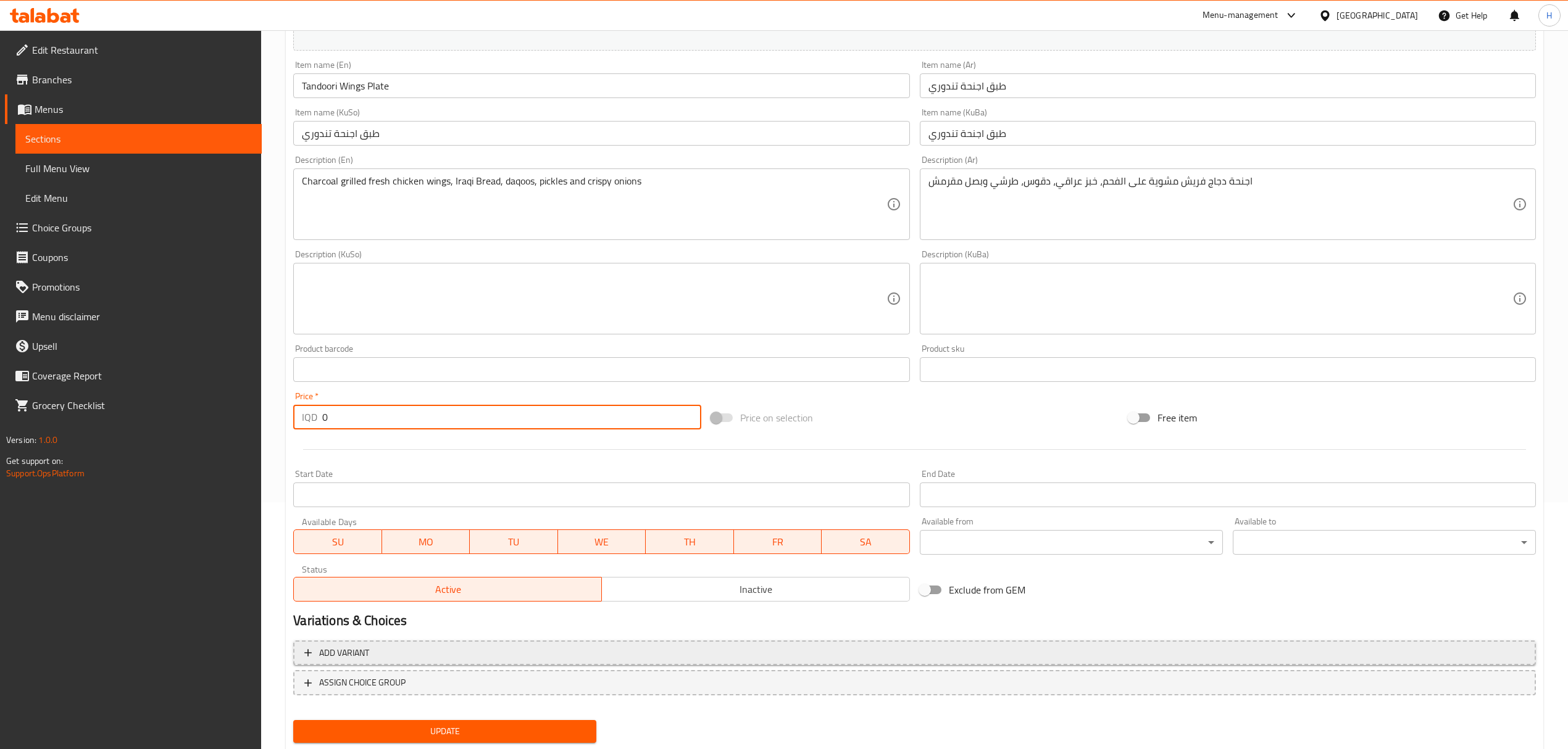
type input "0"
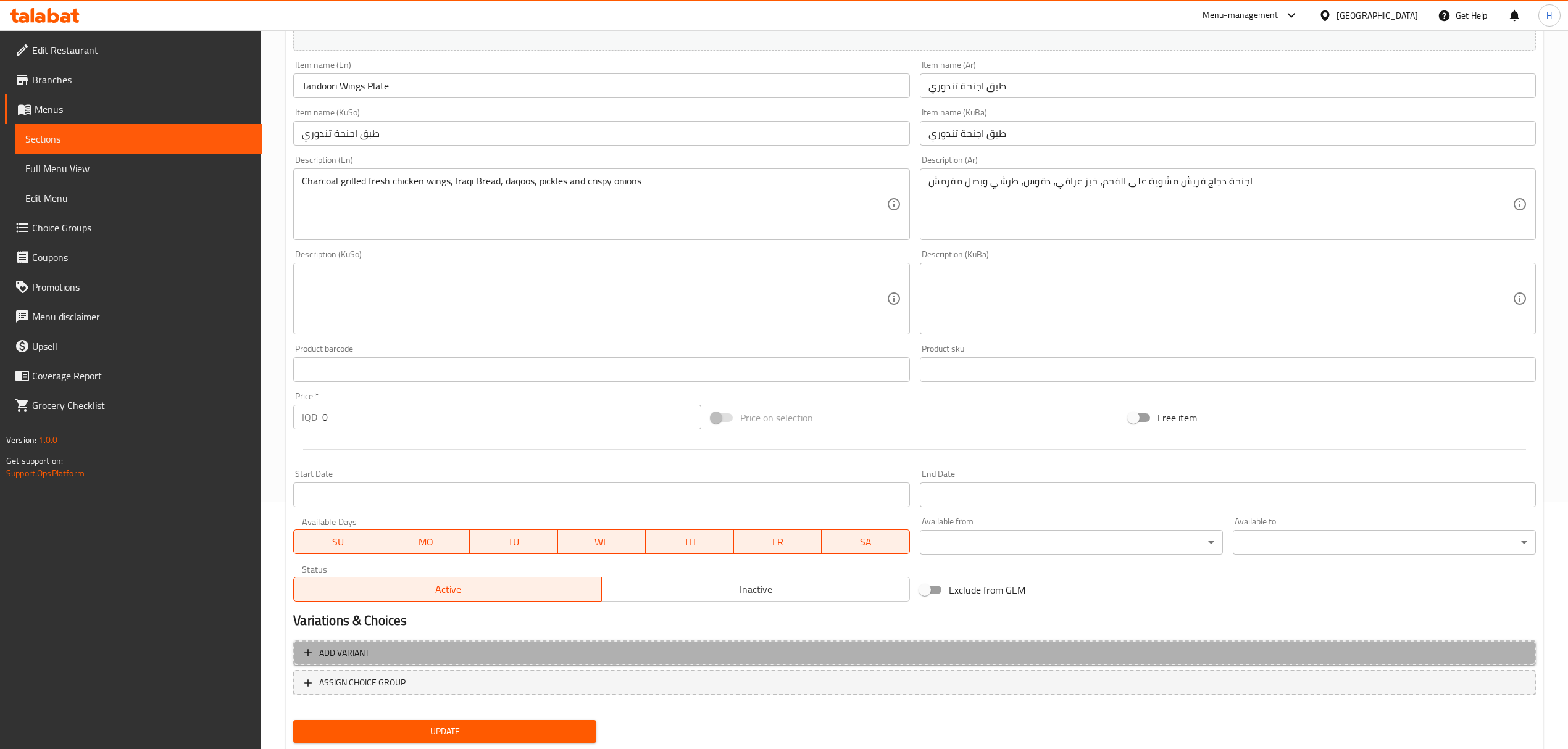
click at [355, 654] on span "Add variant" at bounding box center [344, 653] width 50 height 15
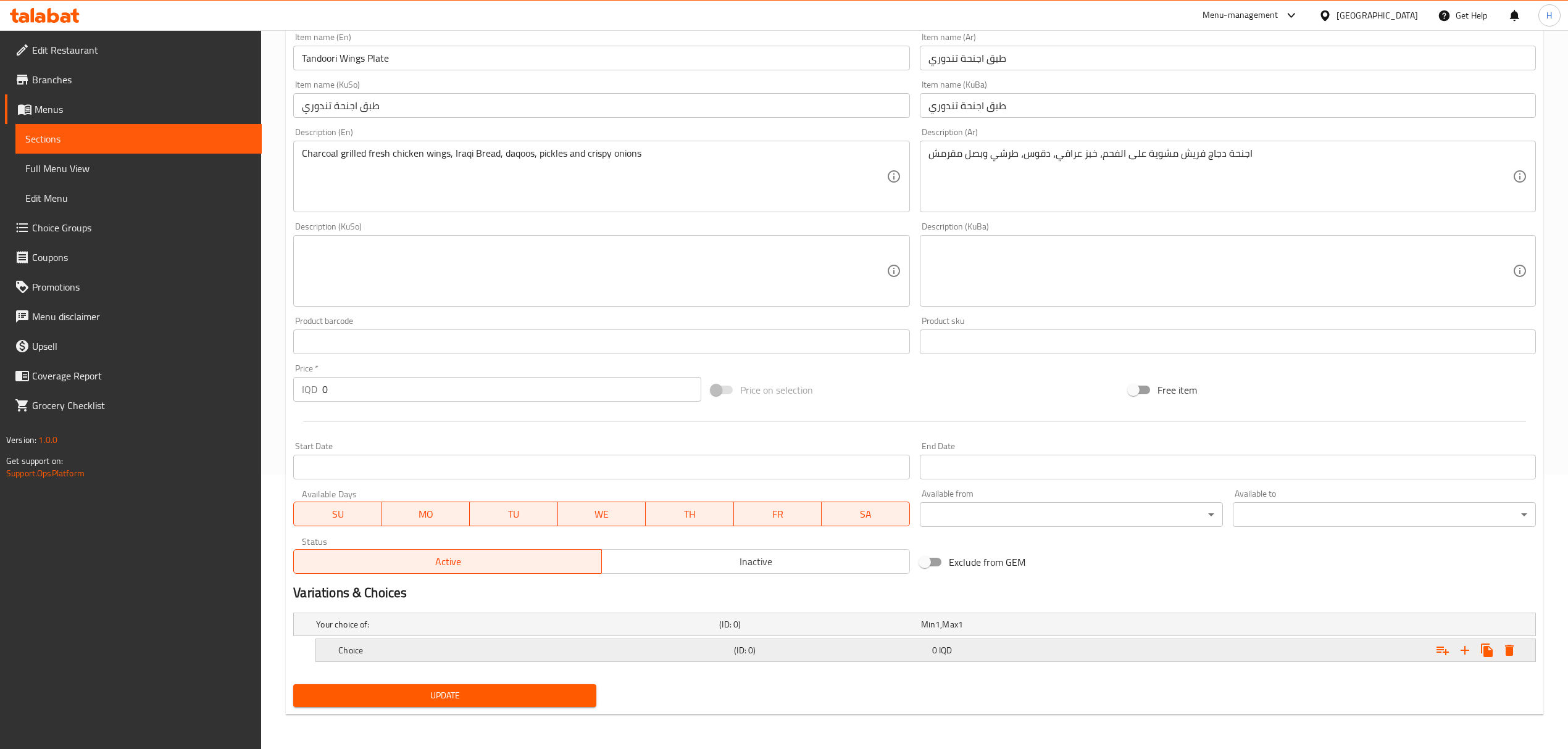
click at [453, 637] on div "Choice (ID: 0) 0 IQD" at bounding box center [929, 650] width 1187 height 27
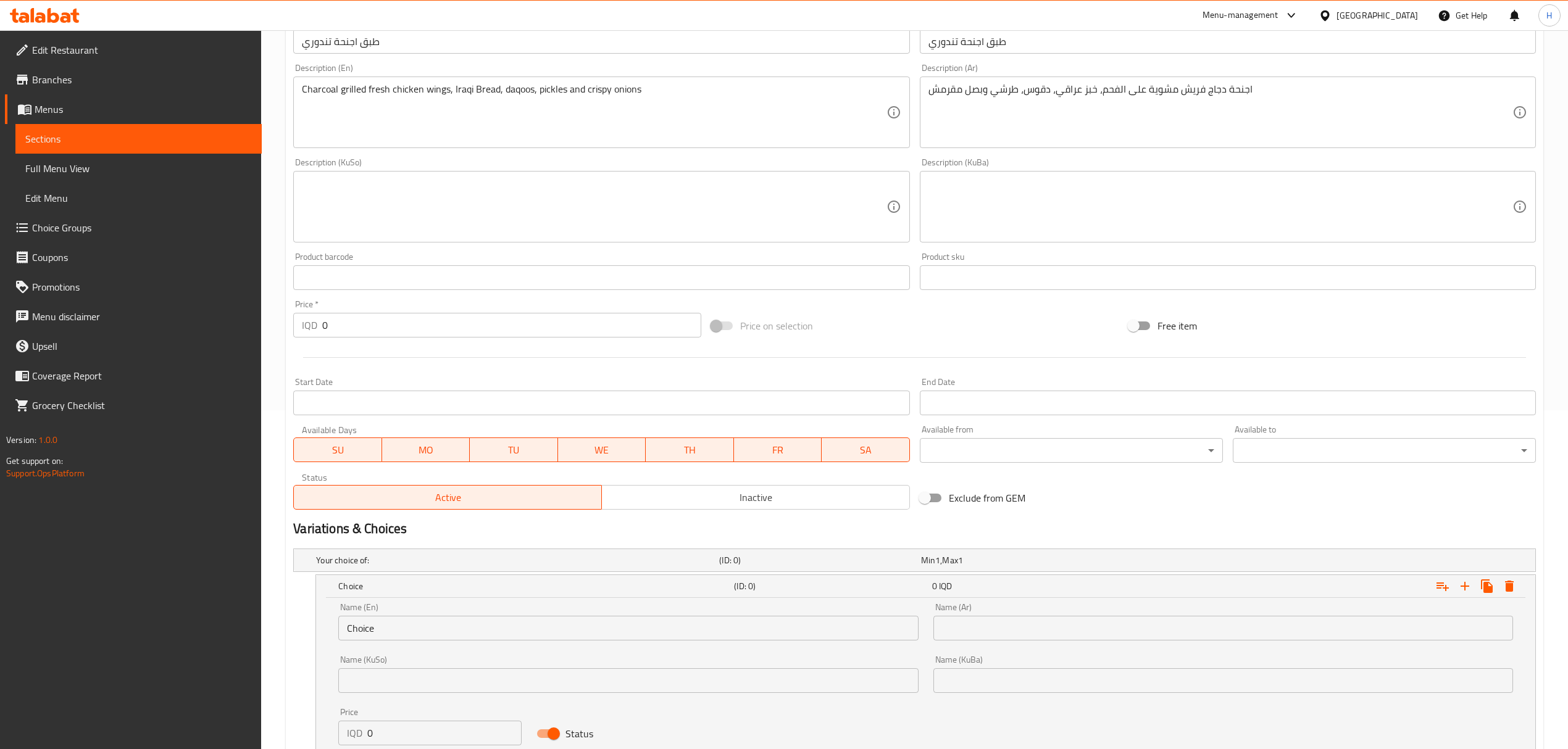
scroll to position [433, 0]
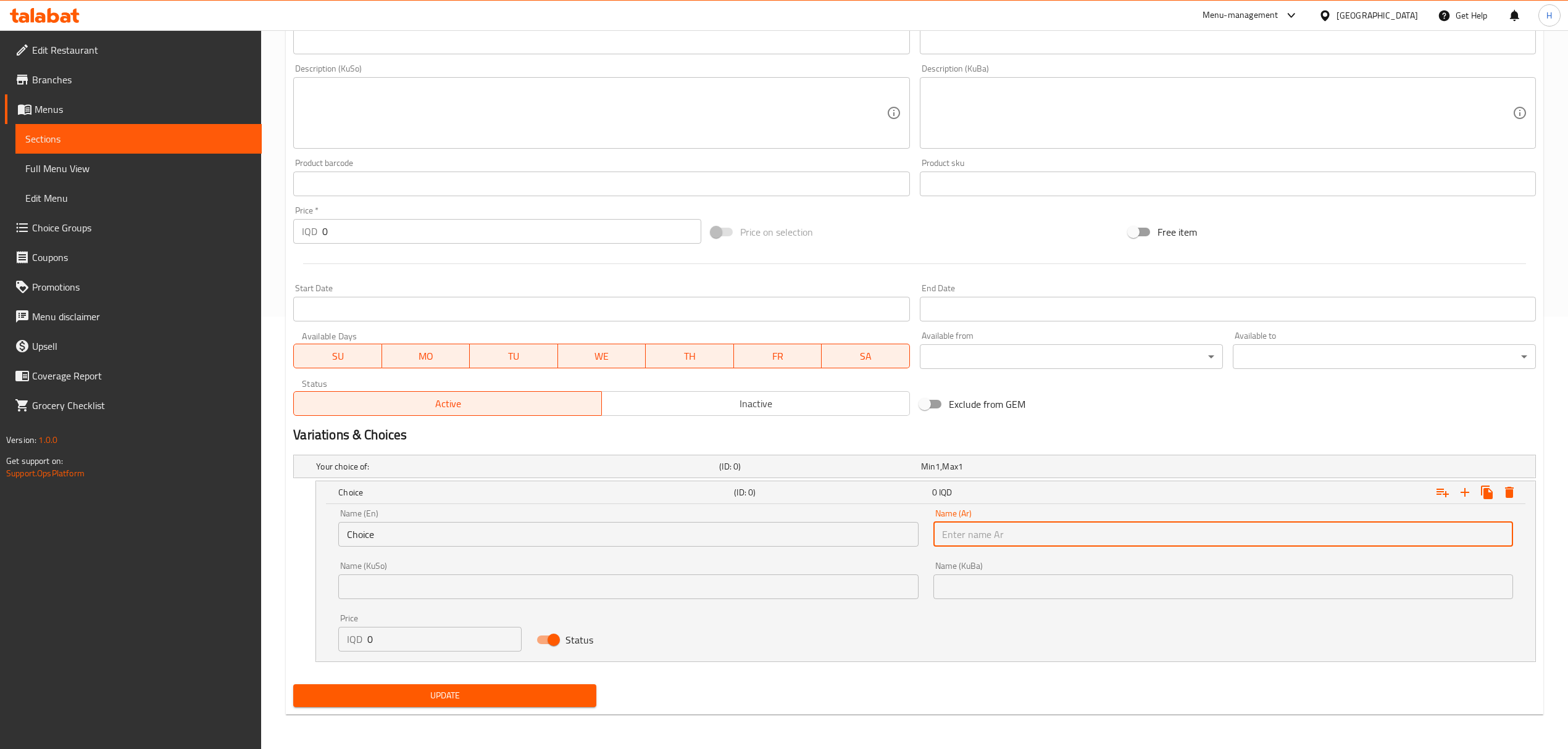
click at [1064, 529] on input "text" at bounding box center [1224, 534] width 580 height 25
paste input "5 اجنحة (10 قطع)"
click at [982, 536] on input "5 اجنحة (10 قطع)" at bounding box center [1224, 534] width 580 height 25
click at [954, 536] on input "5 اجنحة (12 قطع)" at bounding box center [1224, 534] width 580 height 25
click at [945, 532] on input "5 اجنحة (12 قطعة)" at bounding box center [1224, 534] width 580 height 25
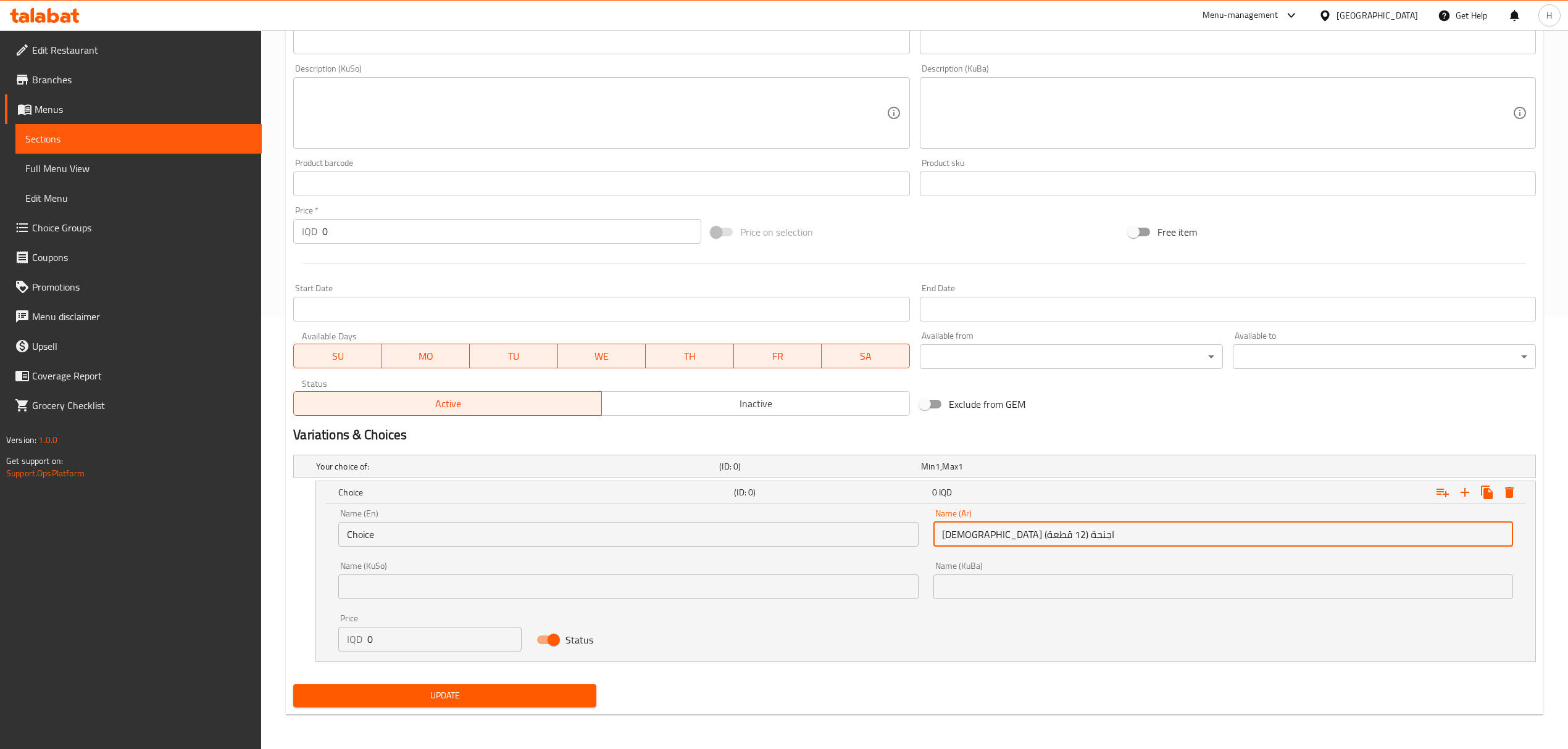
type input "[DEMOGRAPHIC_DATA] اجنحة (12 قطعة)"
click at [423, 538] on input "Choice" at bounding box center [629, 534] width 580 height 25
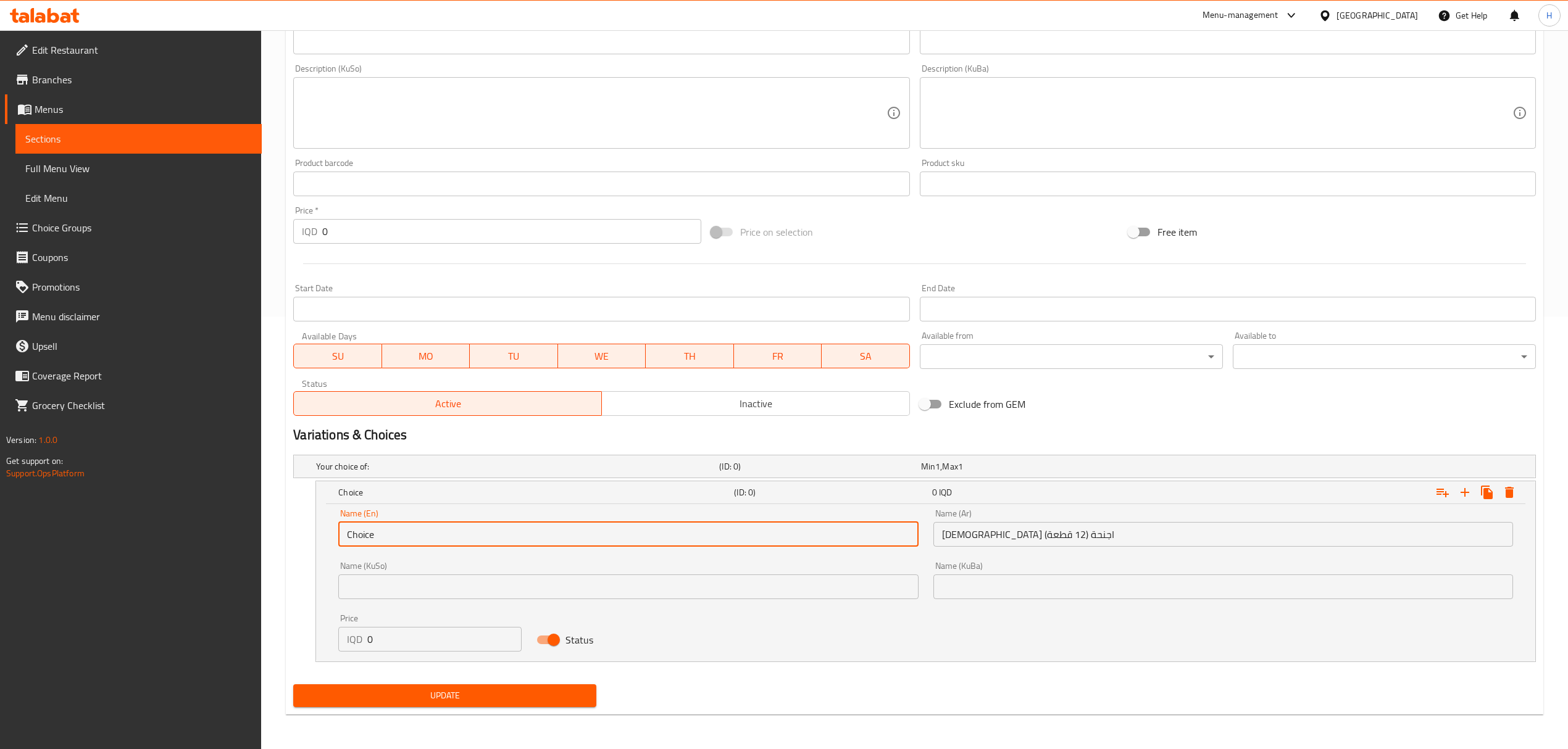
paste input "5 اجنحة (10 قطع)"
paste input "Wings (10 Pcs"
type input "6 Wings (12 Pcs)"
click at [275, 339] on div "Home / Restaurants management / Menus / Sections / item / update Wings section …" at bounding box center [915, 173] width 1307 height 1152
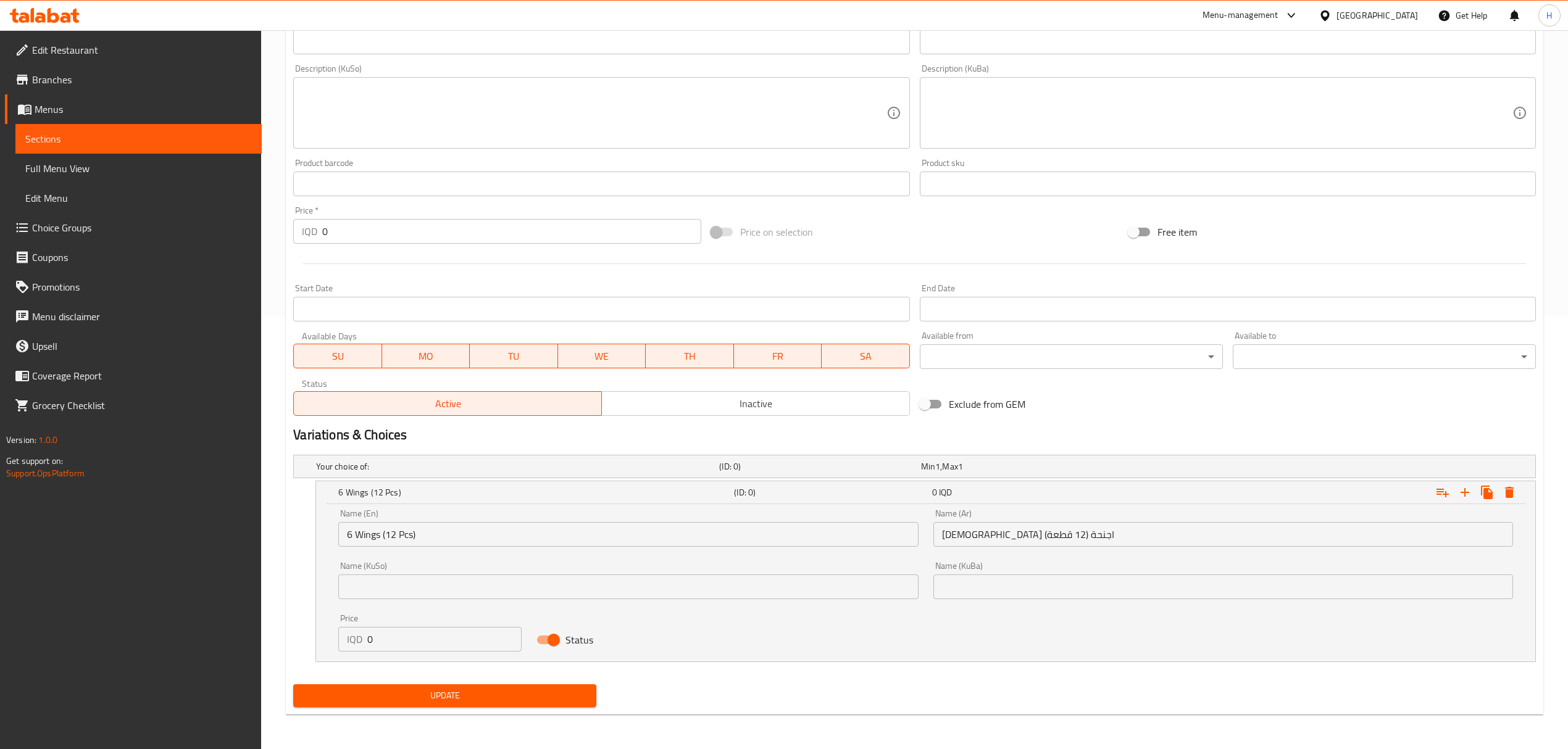
click at [401, 641] on input "0" at bounding box center [444, 639] width 154 height 25
type input "9000"
click at [463, 699] on span "Update" at bounding box center [444, 695] width 283 height 15
click at [905, 220] on div "Price on selection" at bounding box center [915, 232] width 417 height 33
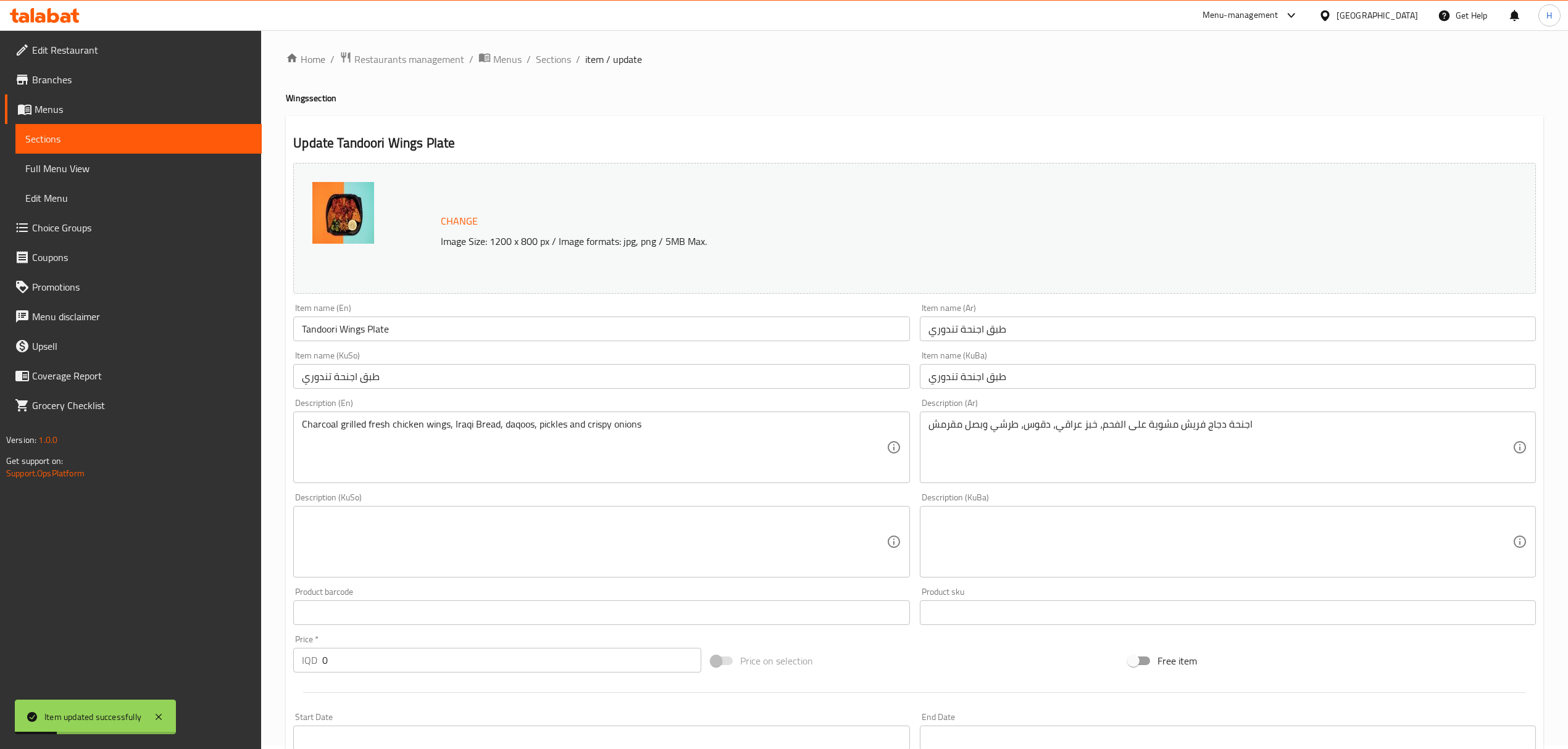
scroll to position [0, 0]
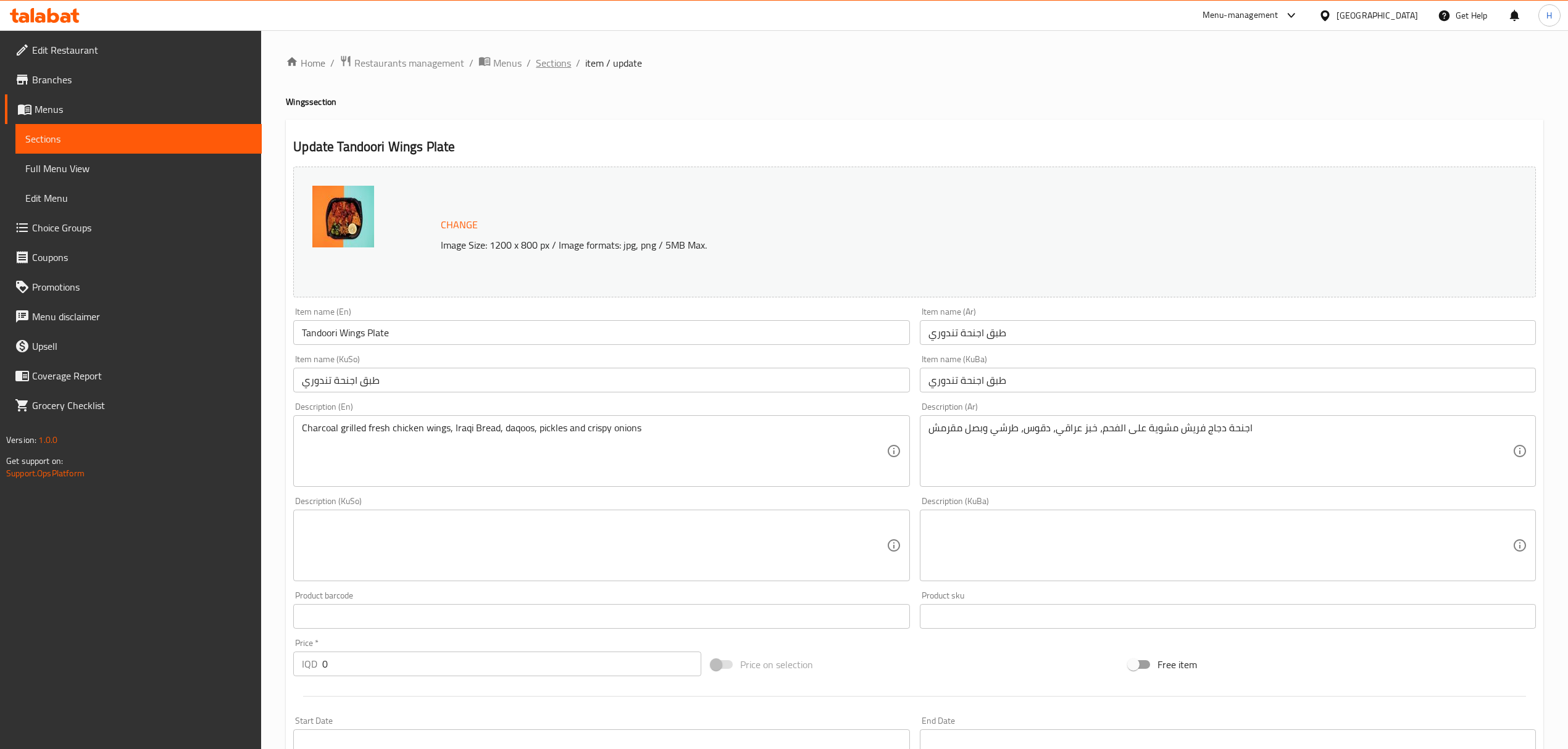
click at [552, 60] on span "Sections" at bounding box center [553, 63] width 35 height 15
